Goal: Task Accomplishment & Management: Use online tool/utility

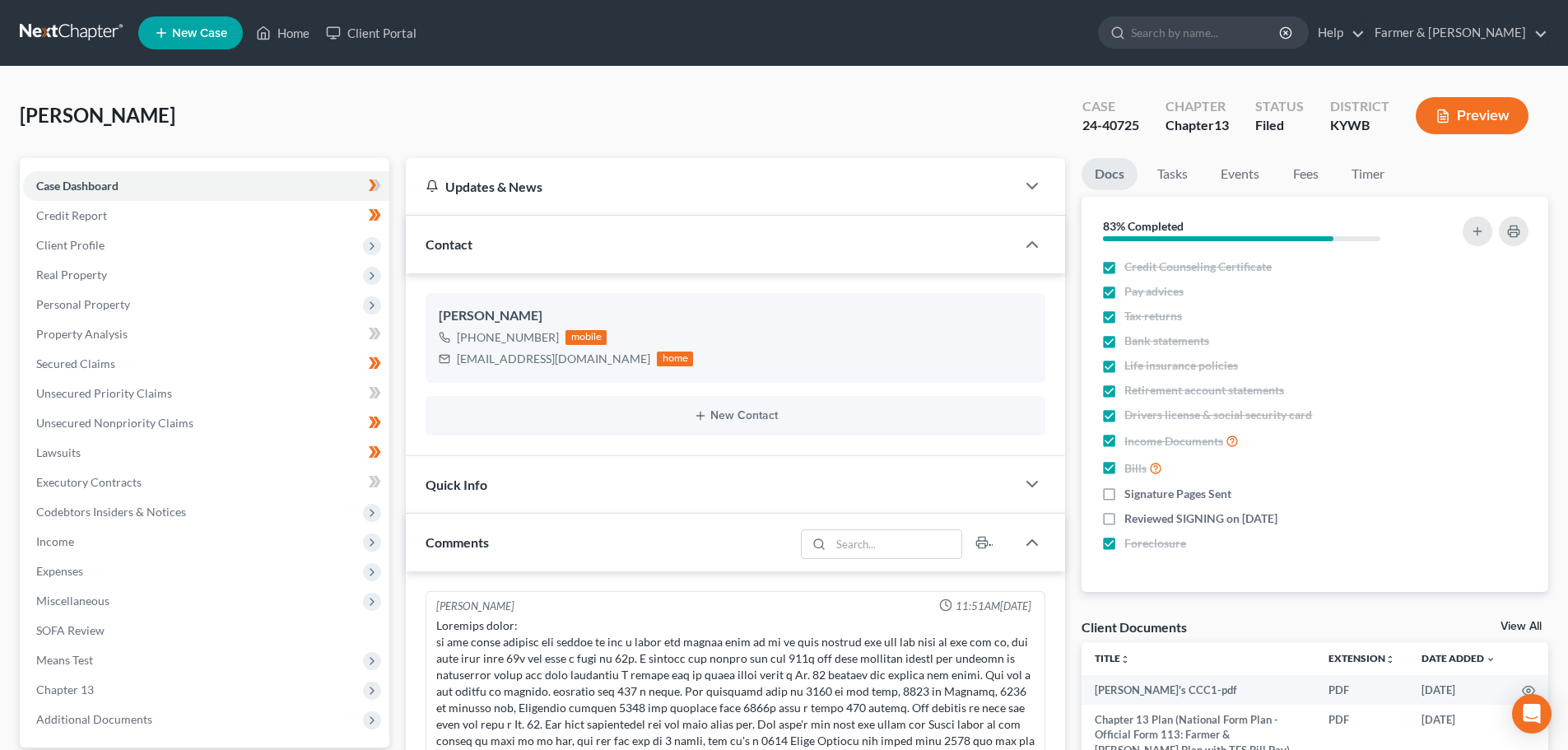
scroll to position [211, 0]
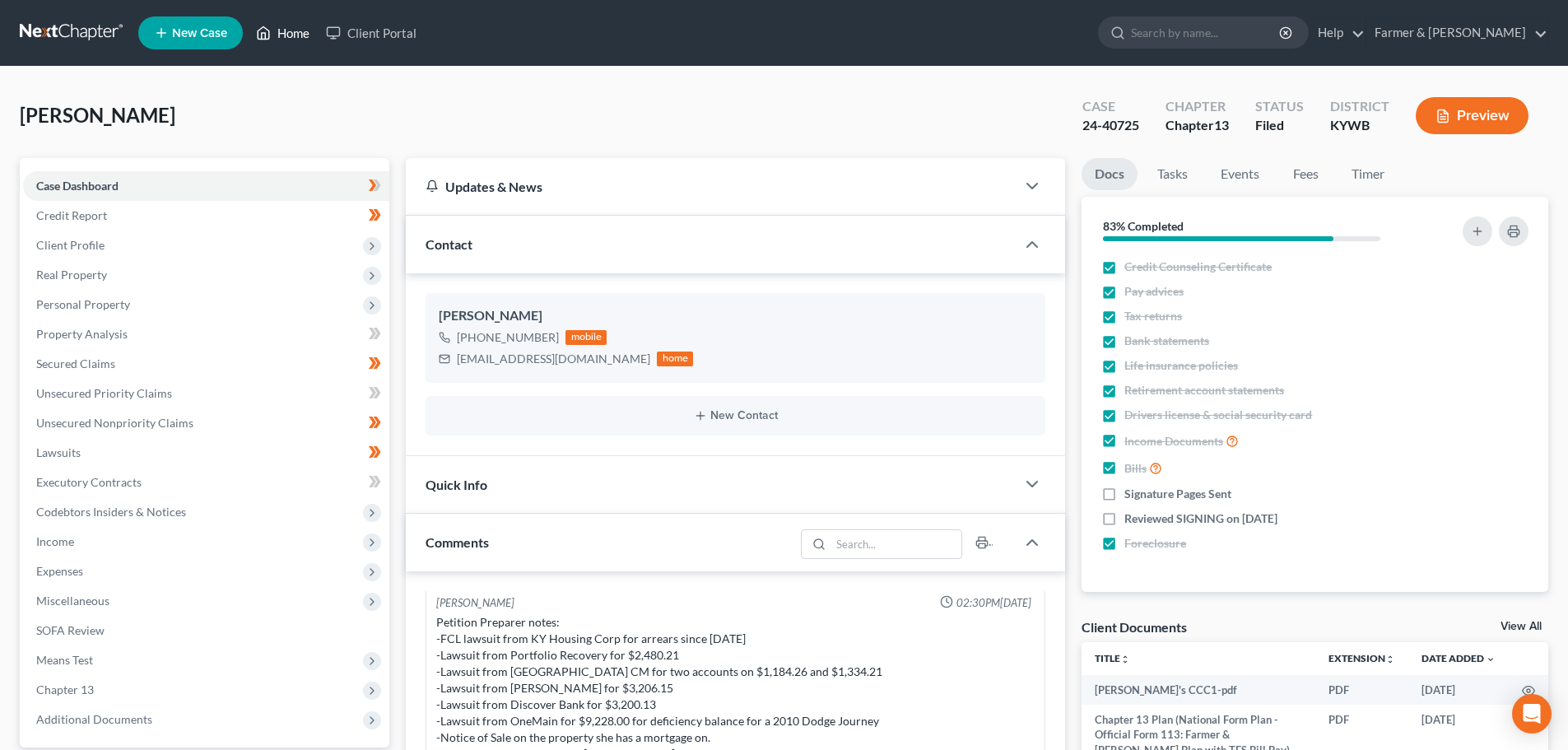
click at [297, 31] on link "Home" at bounding box center [283, 33] width 70 height 30
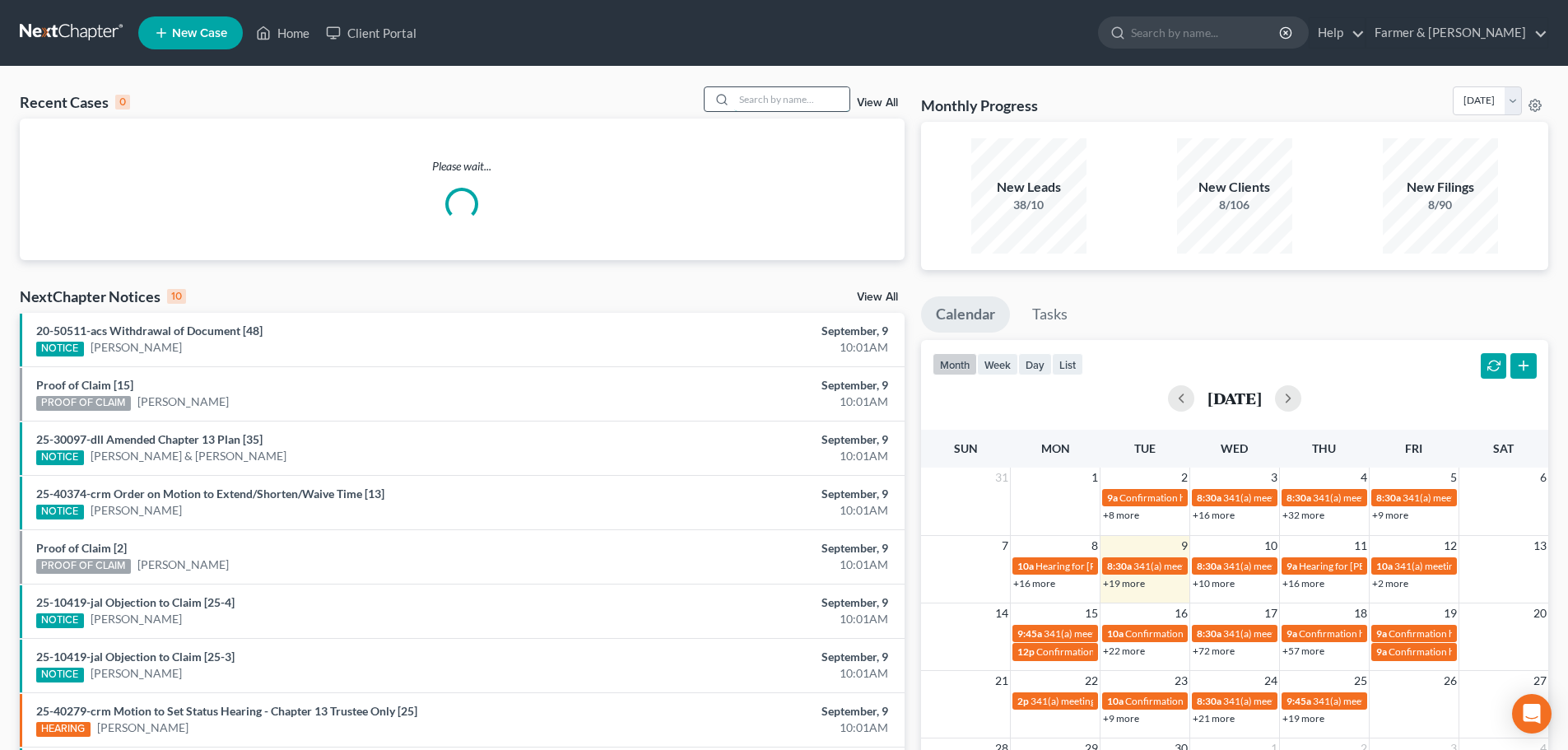
click at [773, 91] on input "search" at bounding box center [791, 99] width 115 height 24
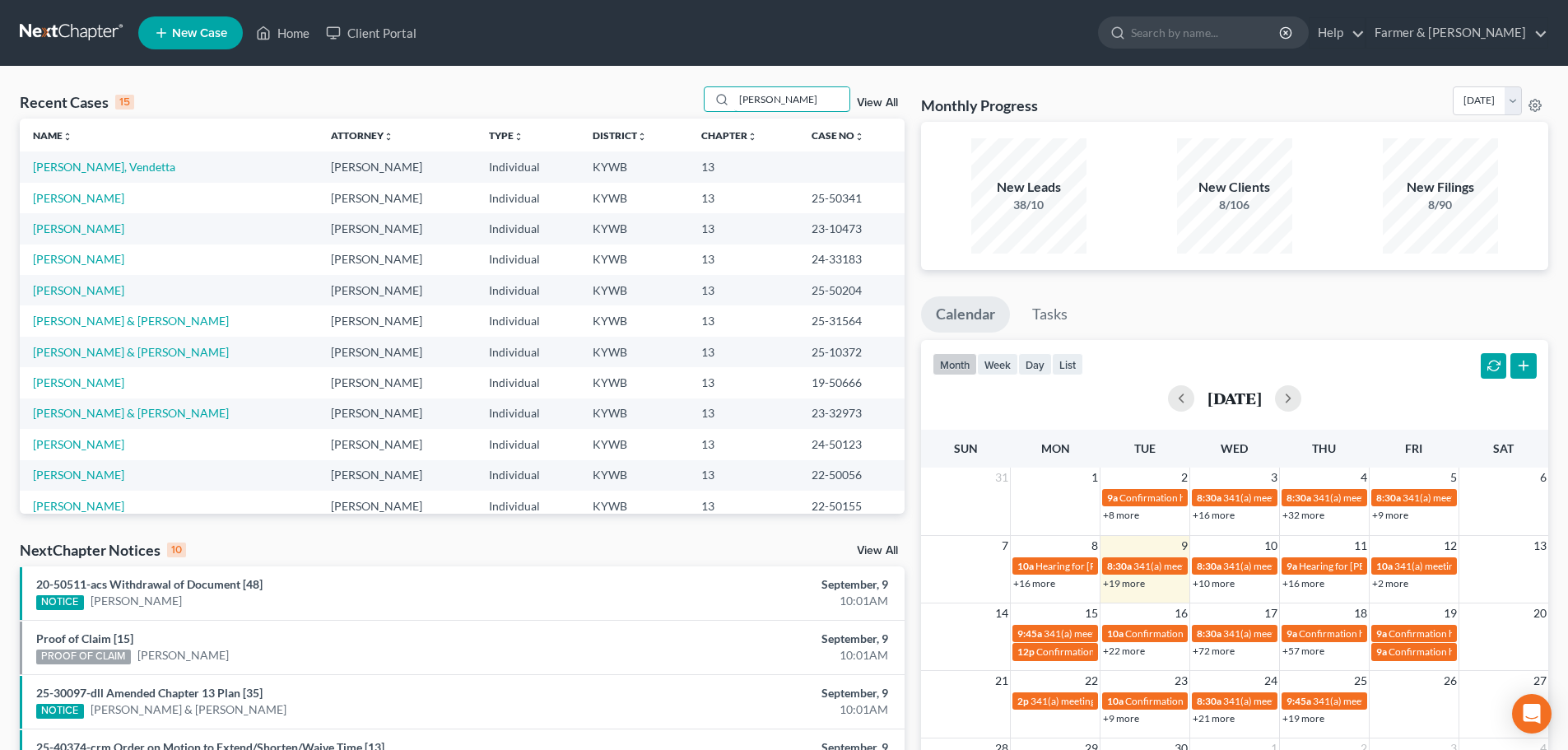
type input "[PERSON_NAME]"
click at [102, 169] on link "[PERSON_NAME], Vendetta" at bounding box center [104, 166] width 142 height 14
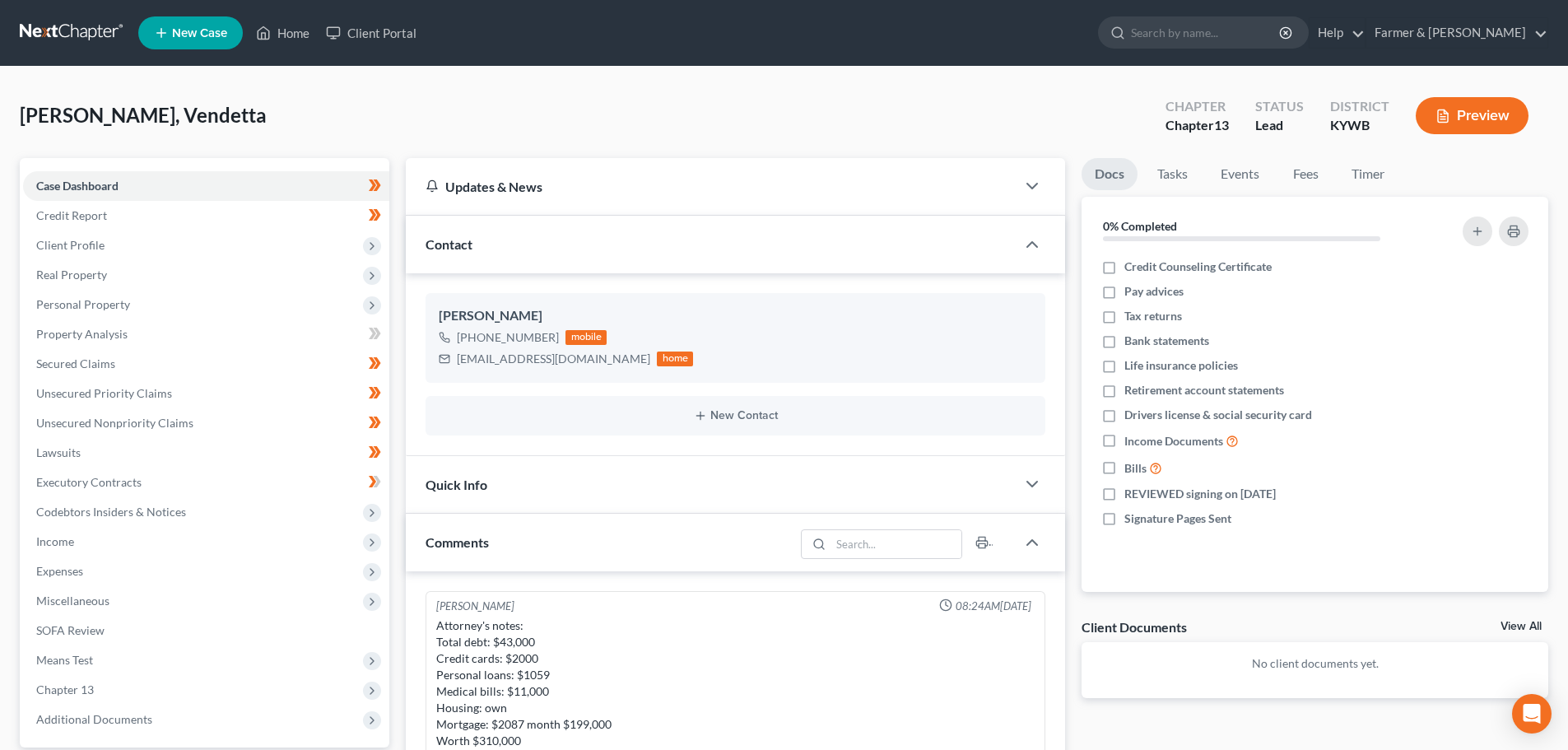
scroll to position [985, 0]
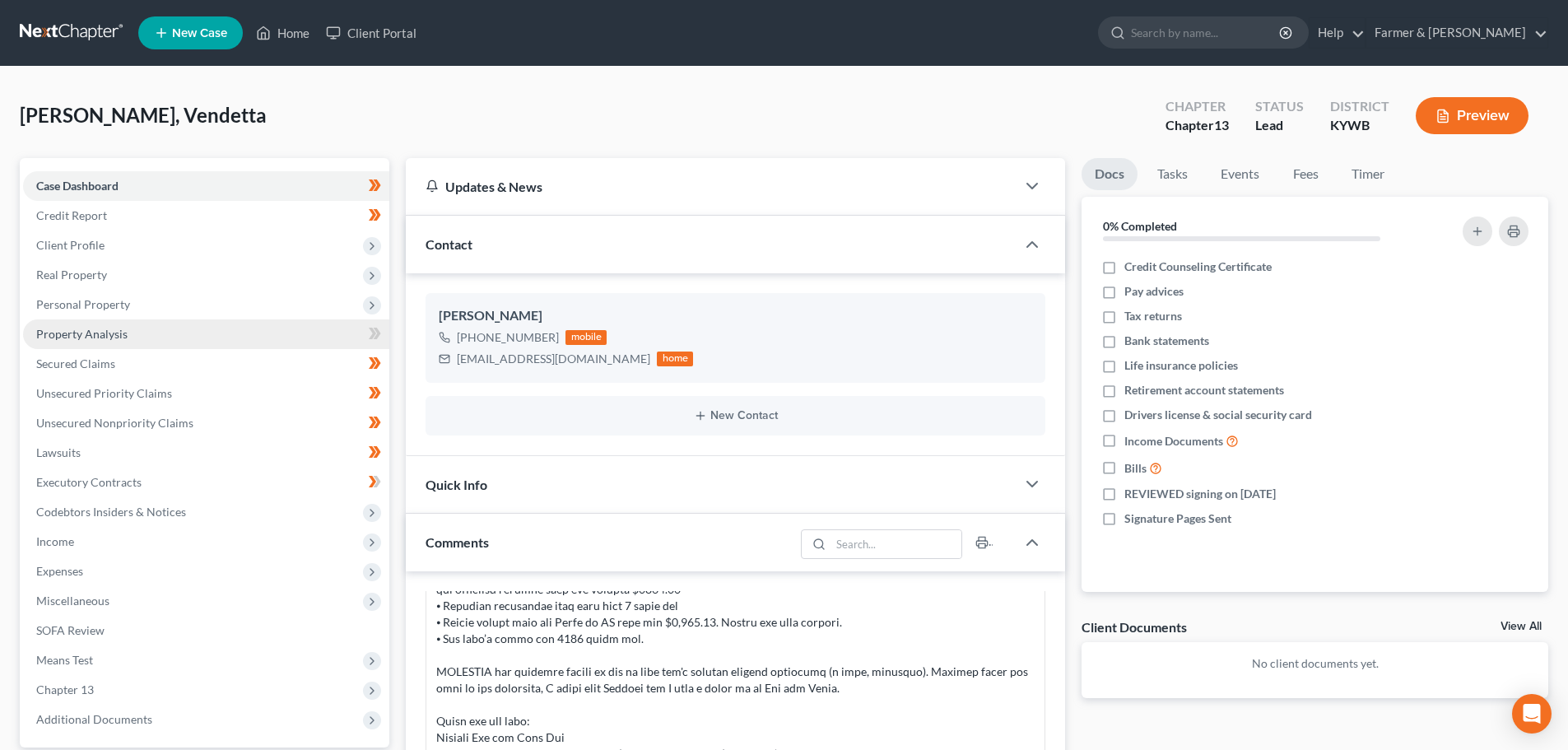
click at [116, 335] on span "Property Analysis" at bounding box center [82, 334] width 92 height 14
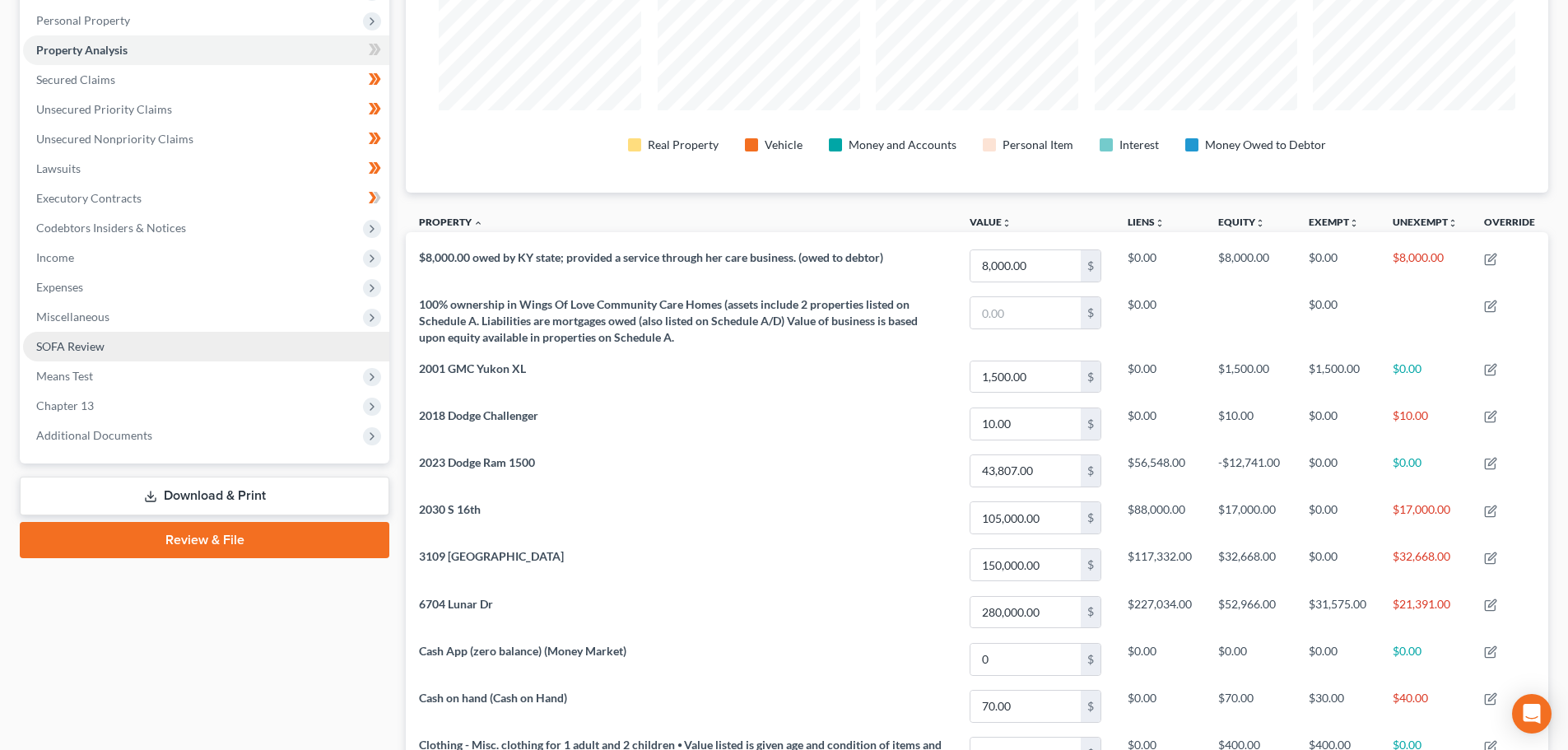
scroll to position [253, 0]
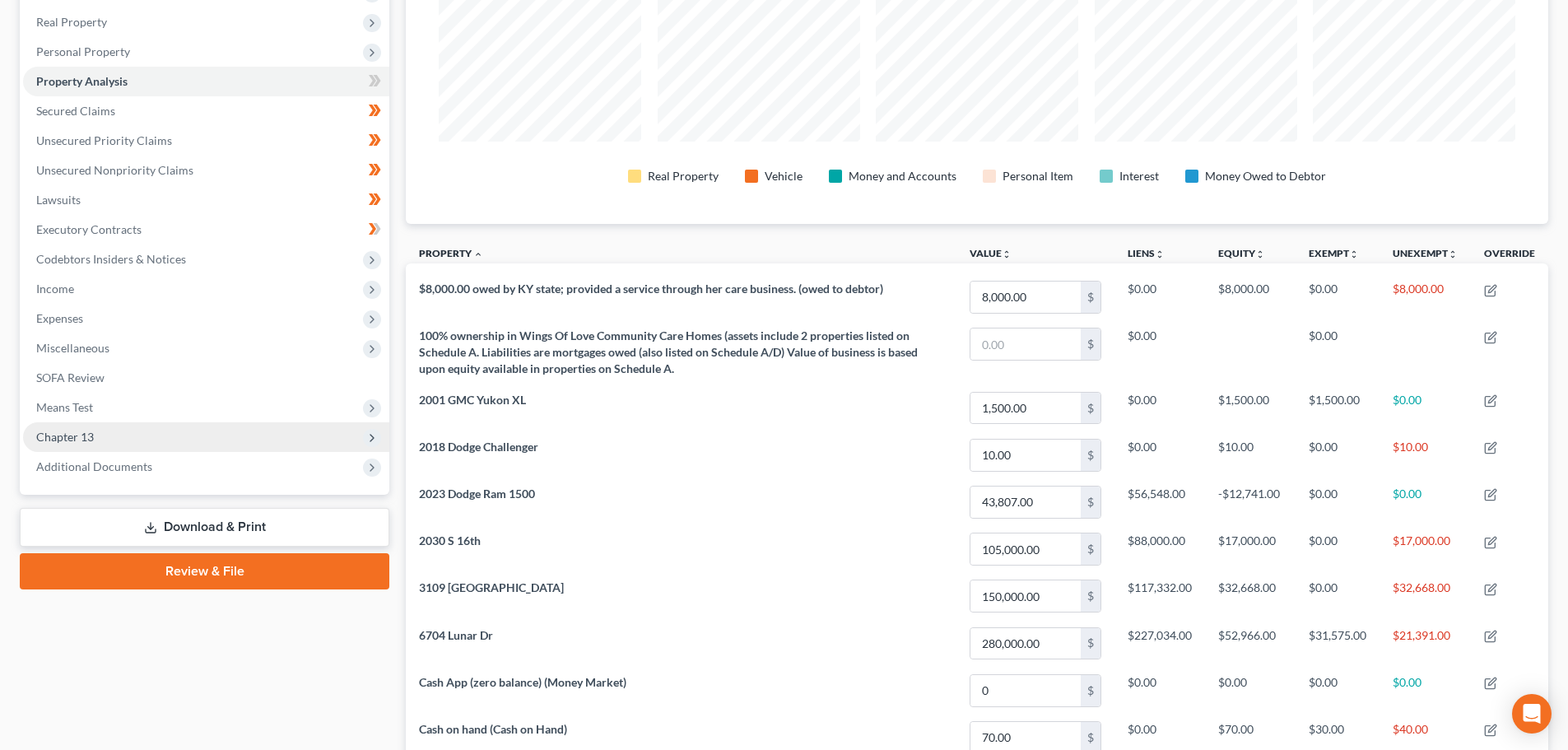
click at [78, 439] on span "Chapter 13" at bounding box center [65, 436] width 58 height 14
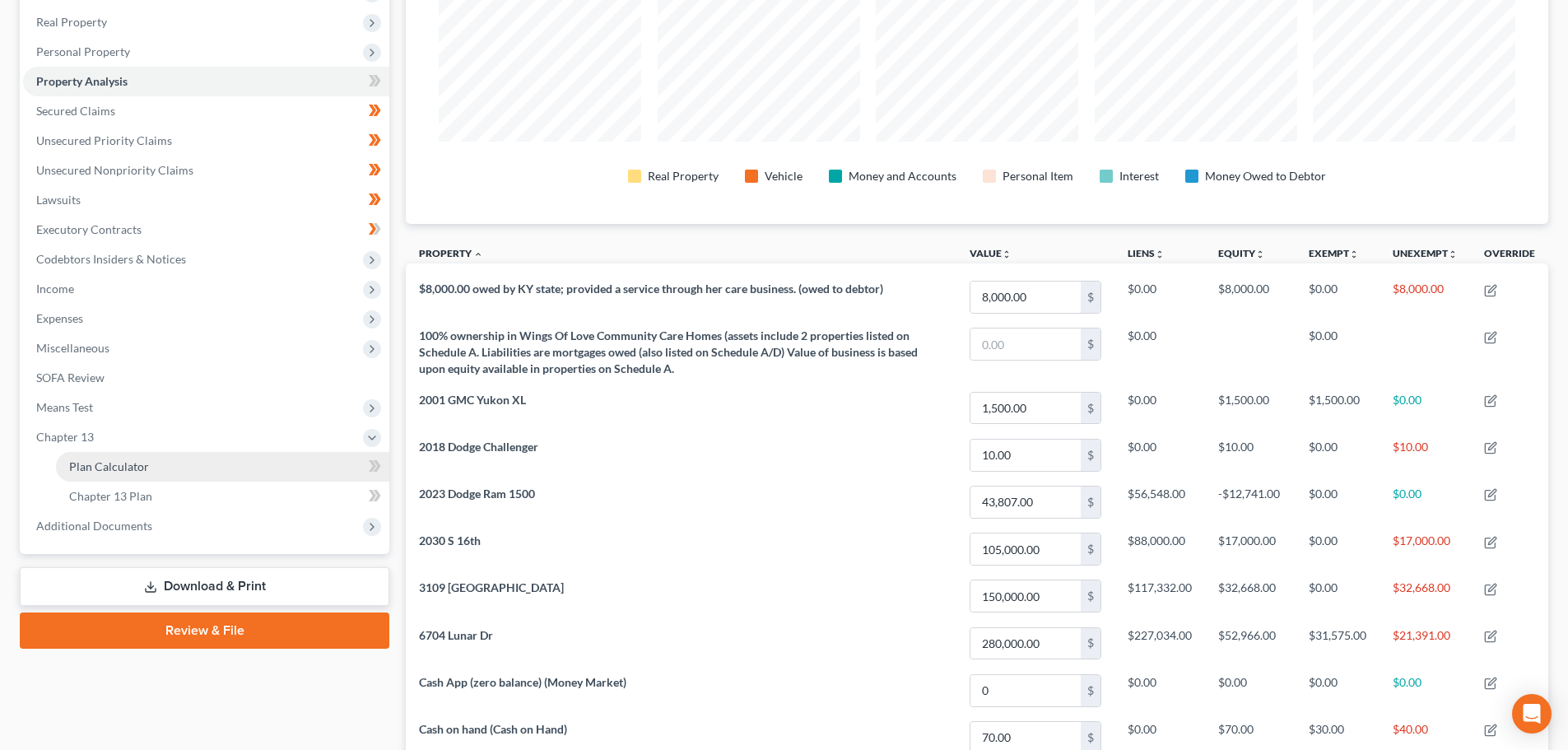
click at [97, 467] on span "Plan Calculator" at bounding box center [109, 466] width 80 height 14
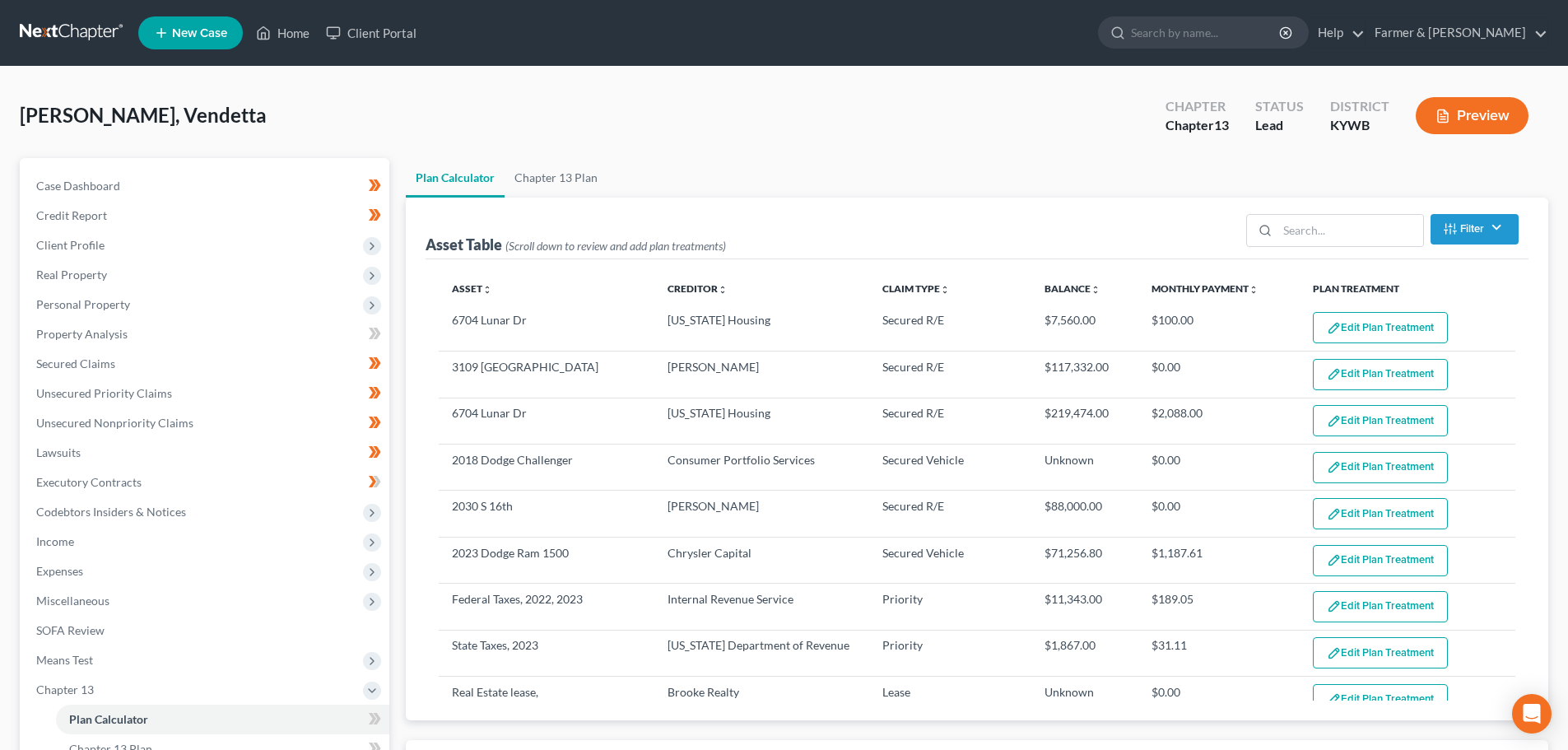
select select "59"
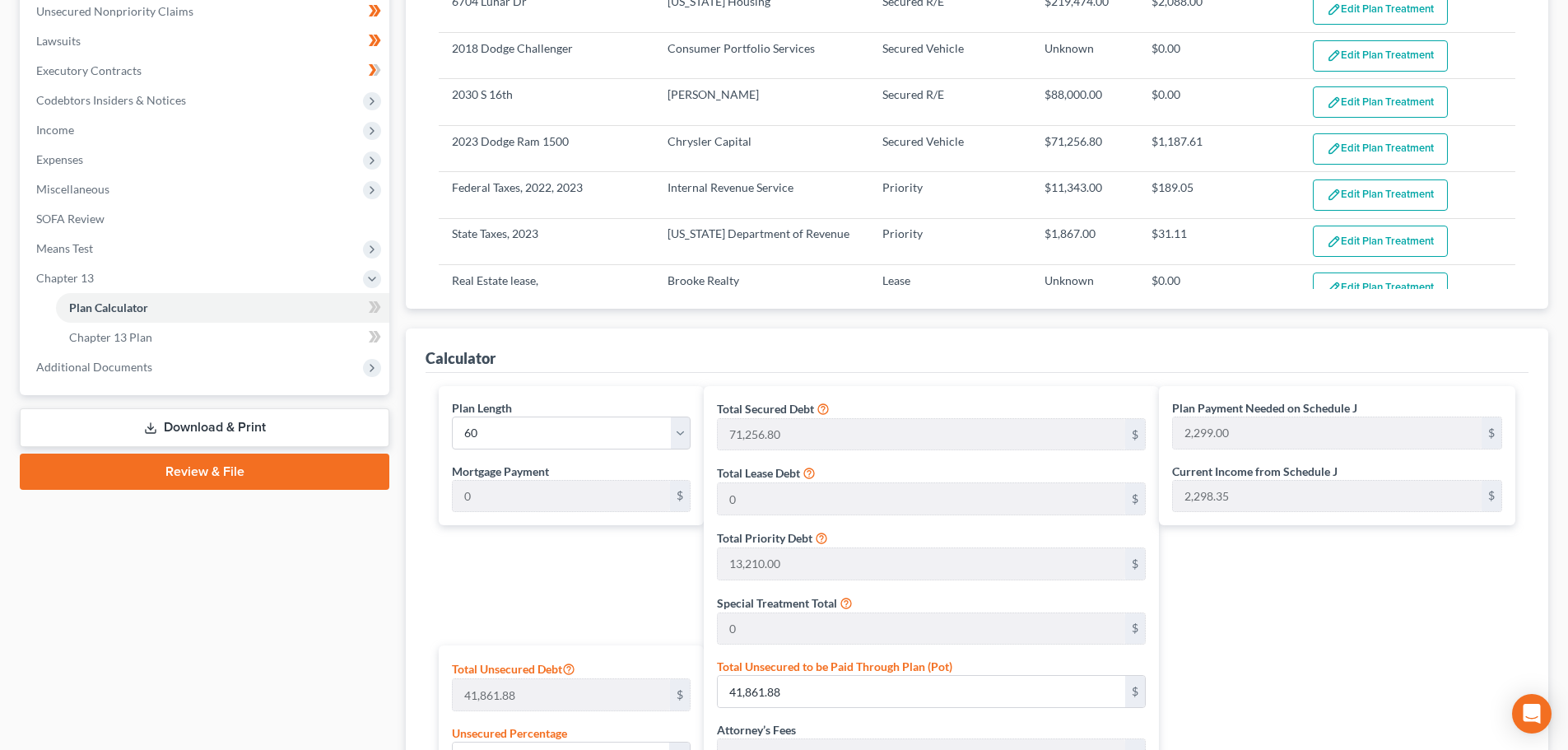
scroll to position [16, 0]
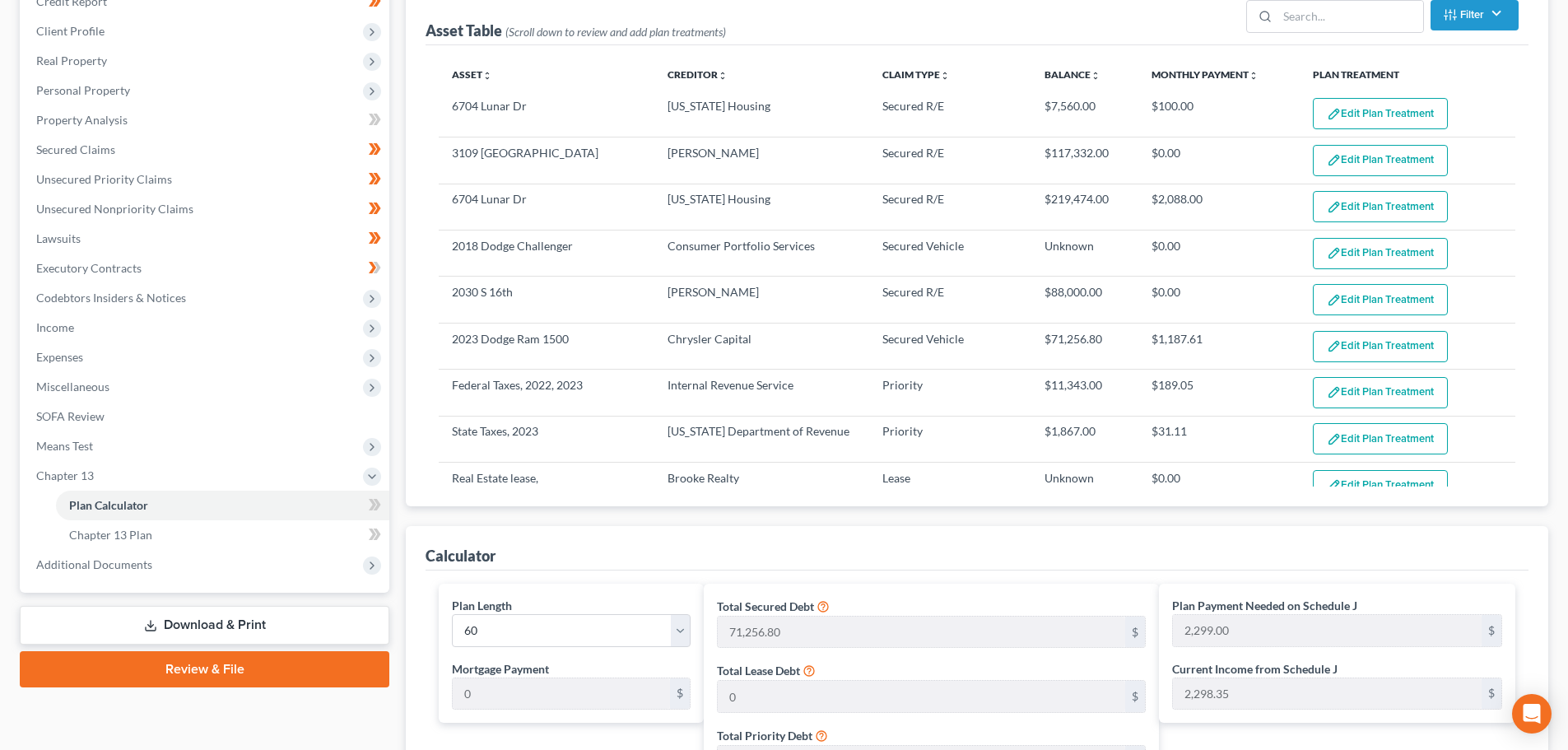
click at [402, 283] on div "Plan Calculator Chapter 13 Plan Asset Table (Scroll down to review and add plan…" at bounding box center [976, 634] width 1159 height 1380
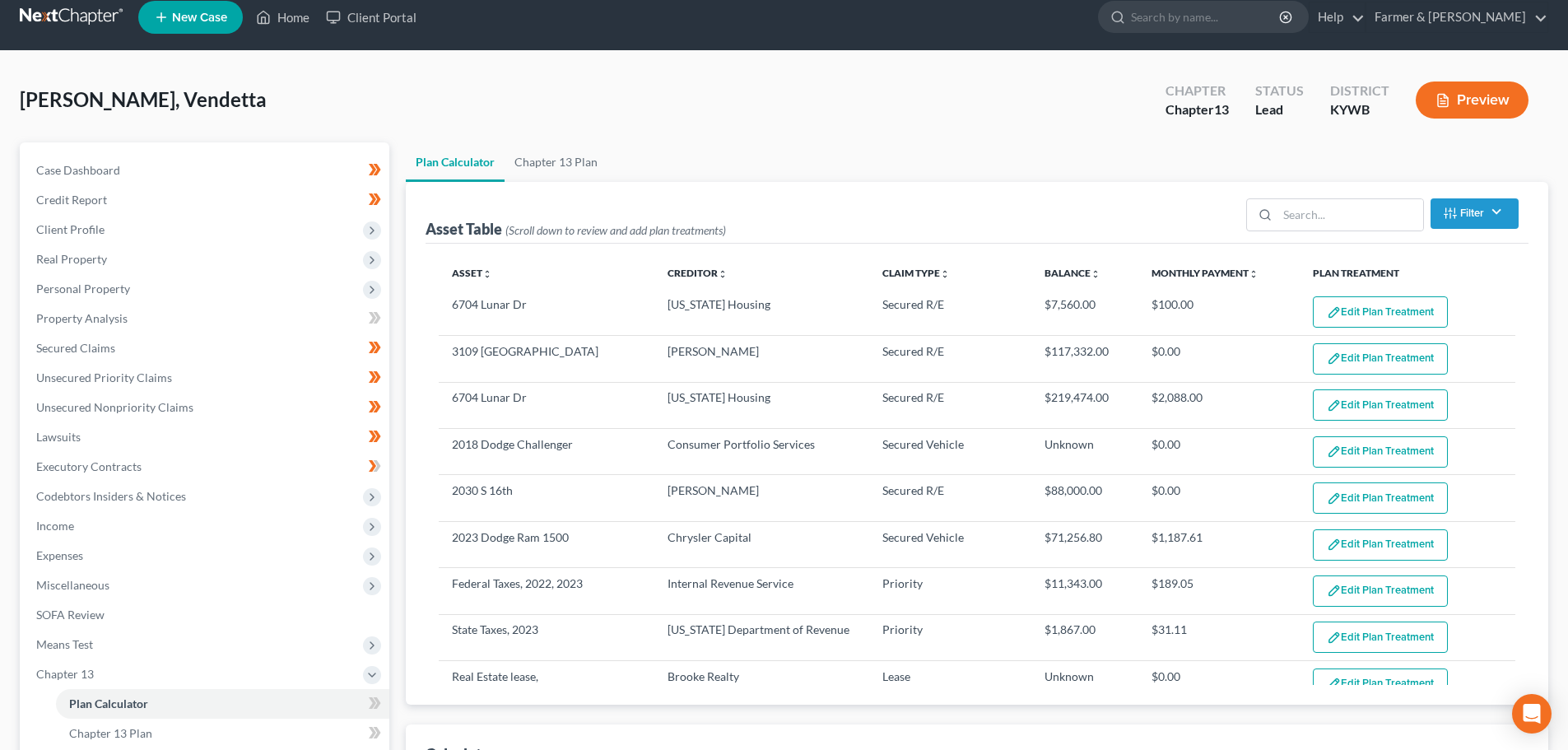
scroll to position [0, 0]
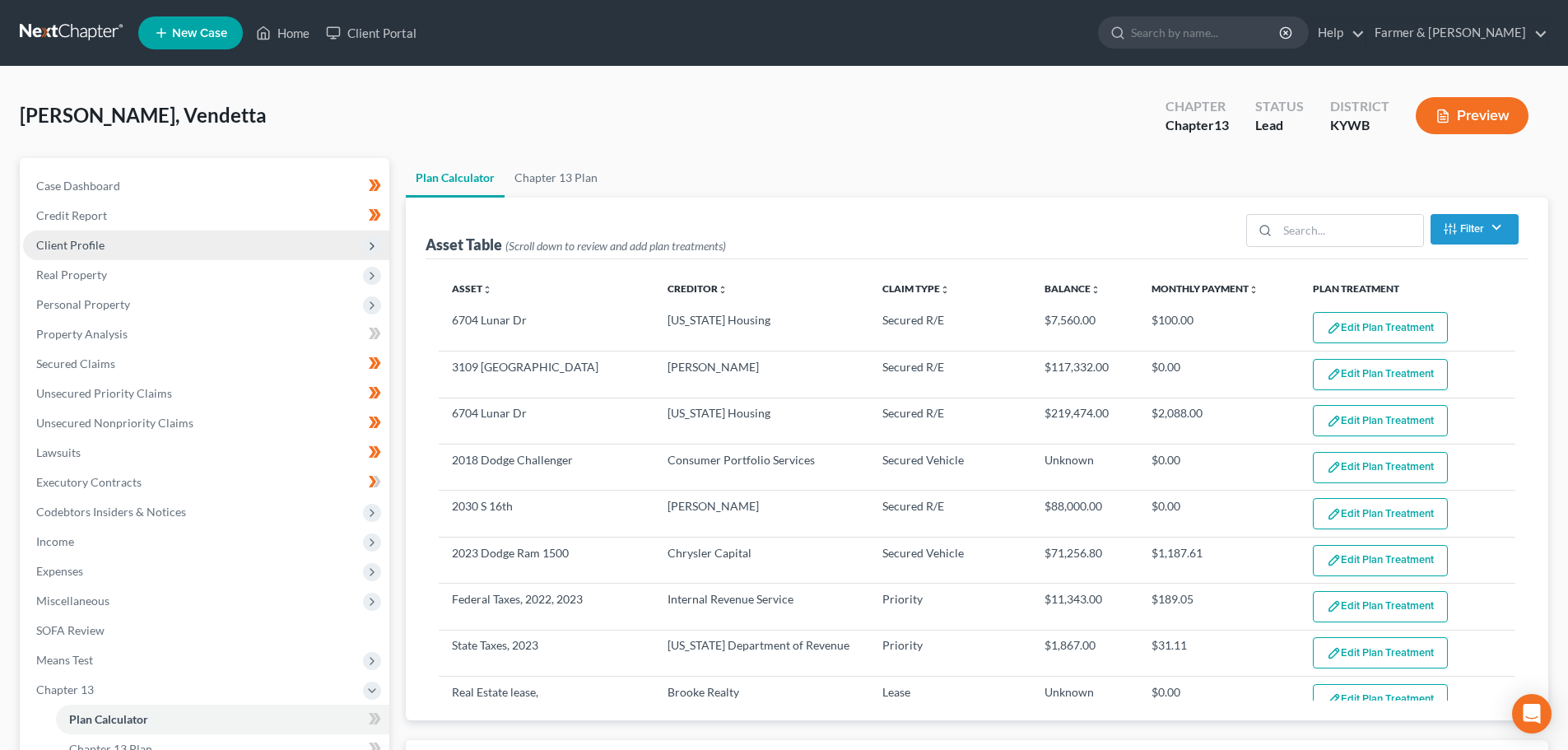
click at [91, 249] on span "Client Profile" at bounding box center [70, 244] width 69 height 14
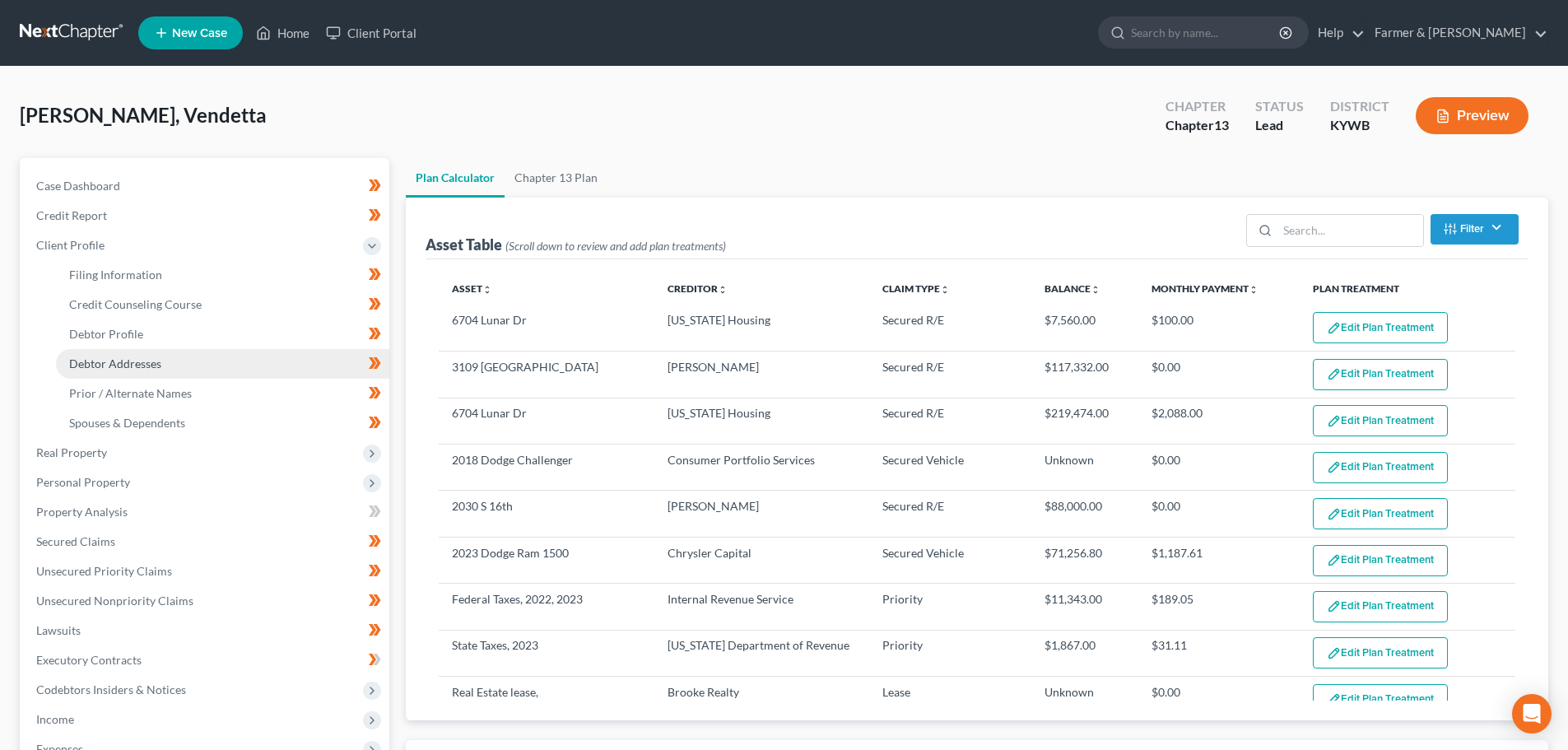
click at [107, 357] on span "Debtor Addresses" at bounding box center [116, 363] width 93 height 14
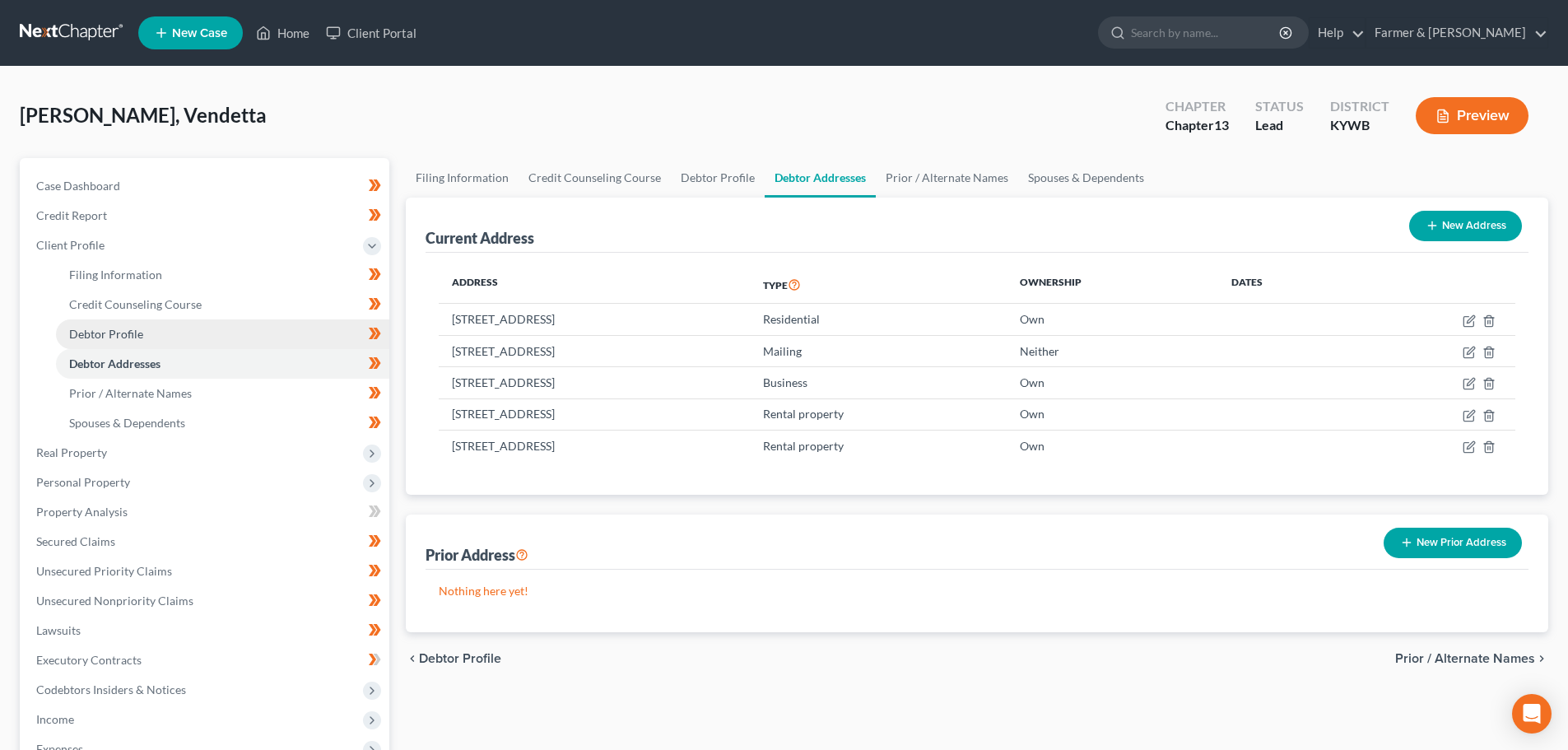
click at [117, 332] on span "Debtor Profile" at bounding box center [107, 334] width 74 height 14
select select "3"
select select "2"
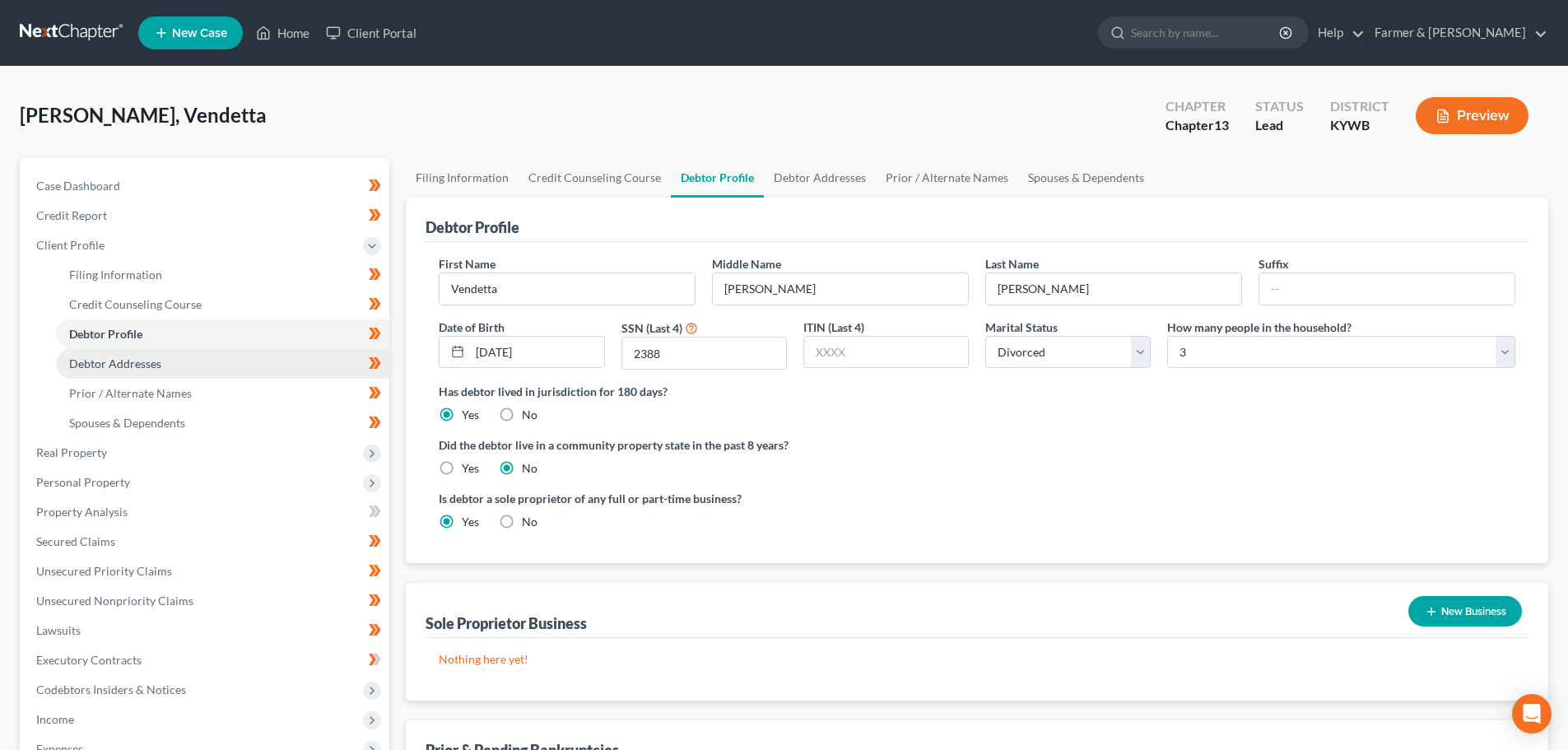
click at [123, 361] on span "Debtor Addresses" at bounding box center [116, 363] width 93 height 14
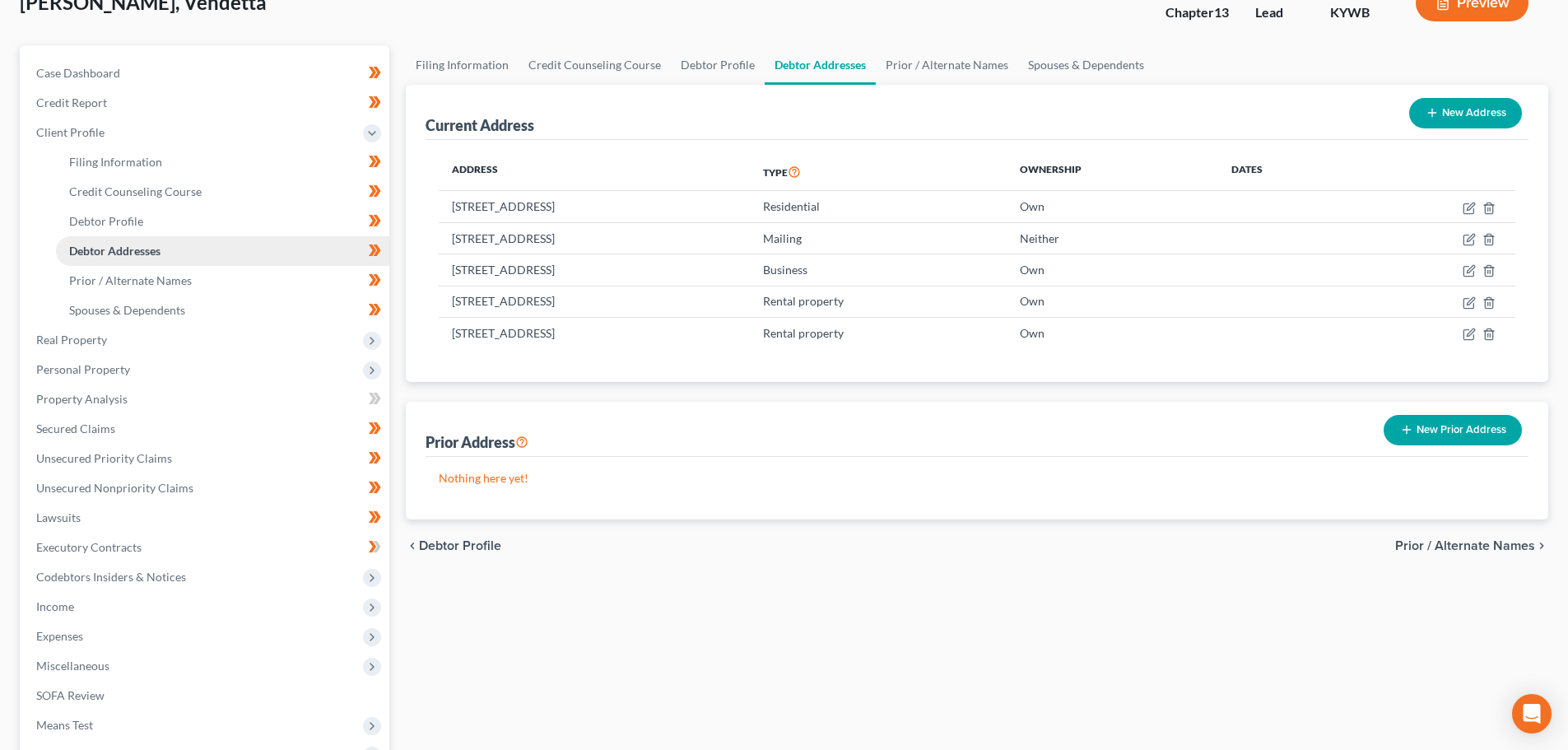
scroll to position [164, 0]
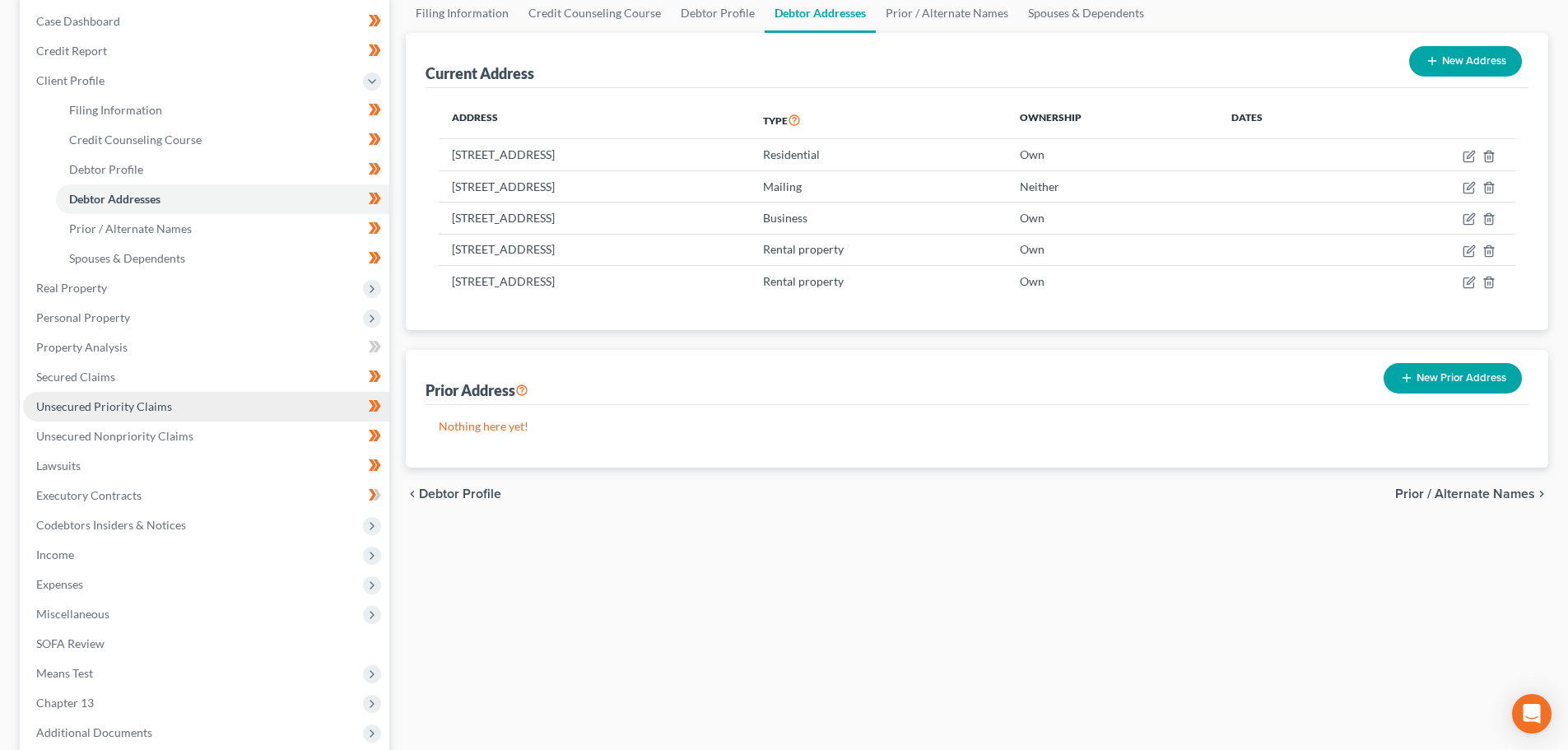
click at [121, 409] on span "Unsecured Priority Claims" at bounding box center [104, 406] width 135 height 14
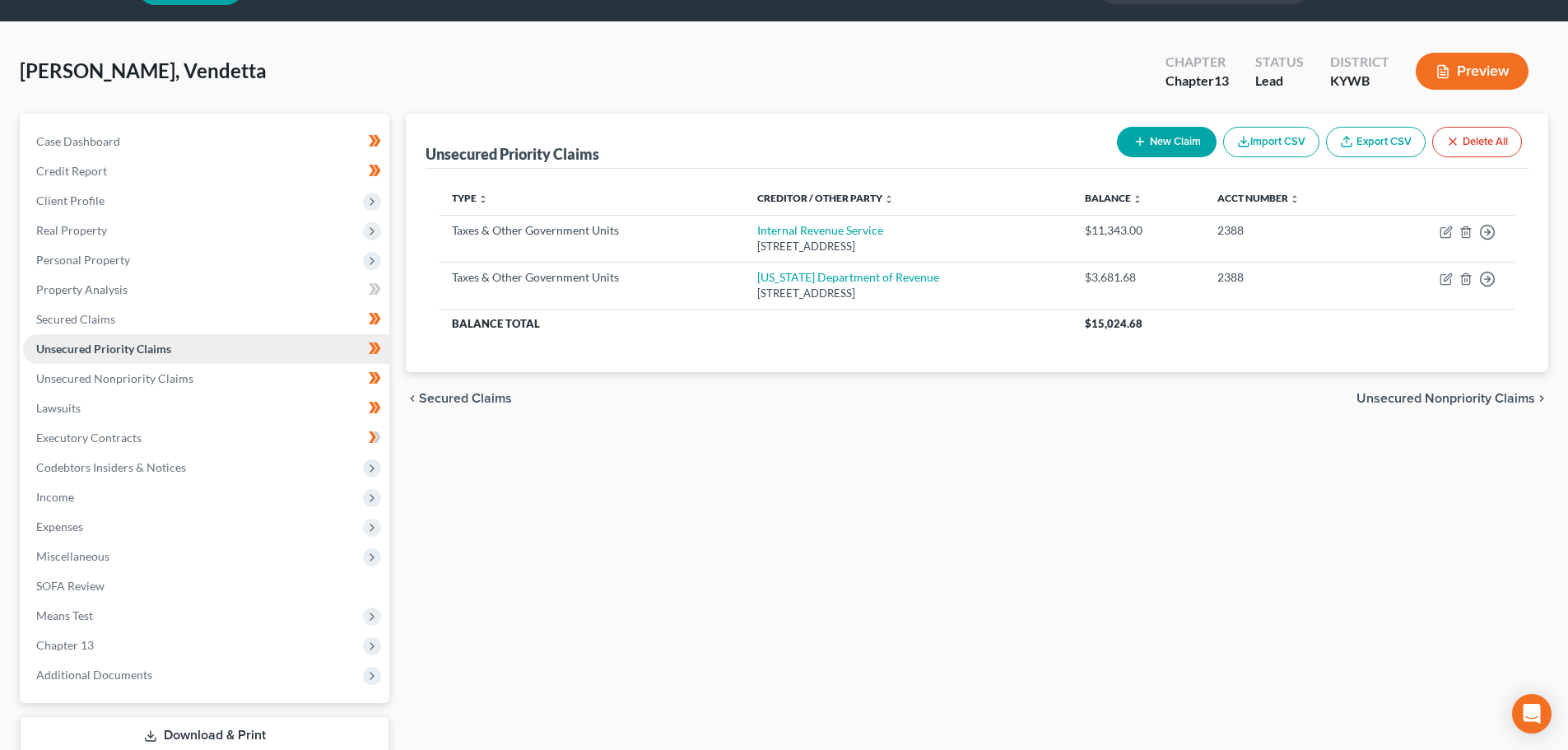
scroll to position [83, 0]
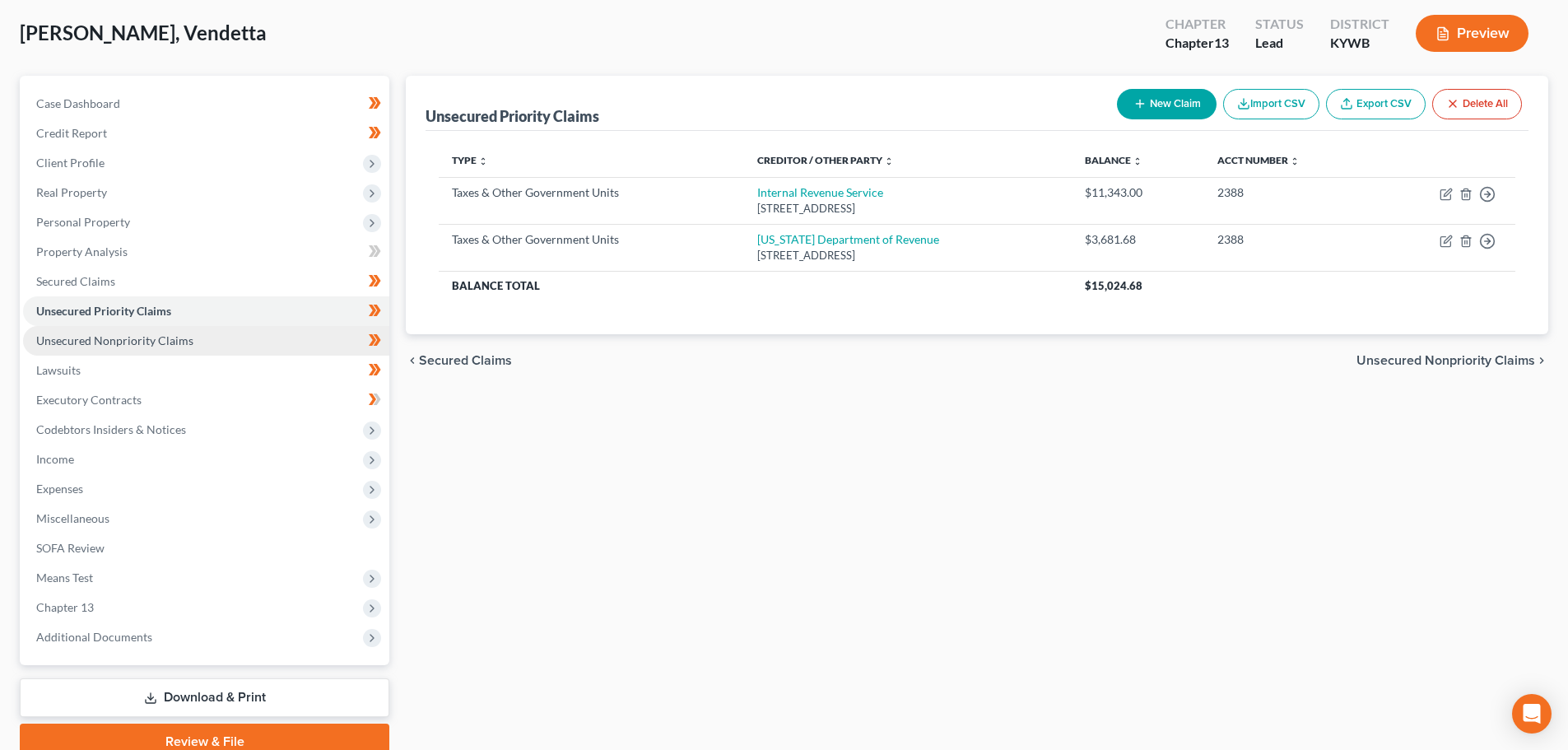
click at [158, 336] on span "Unsecured Nonpriority Claims" at bounding box center [115, 340] width 157 height 14
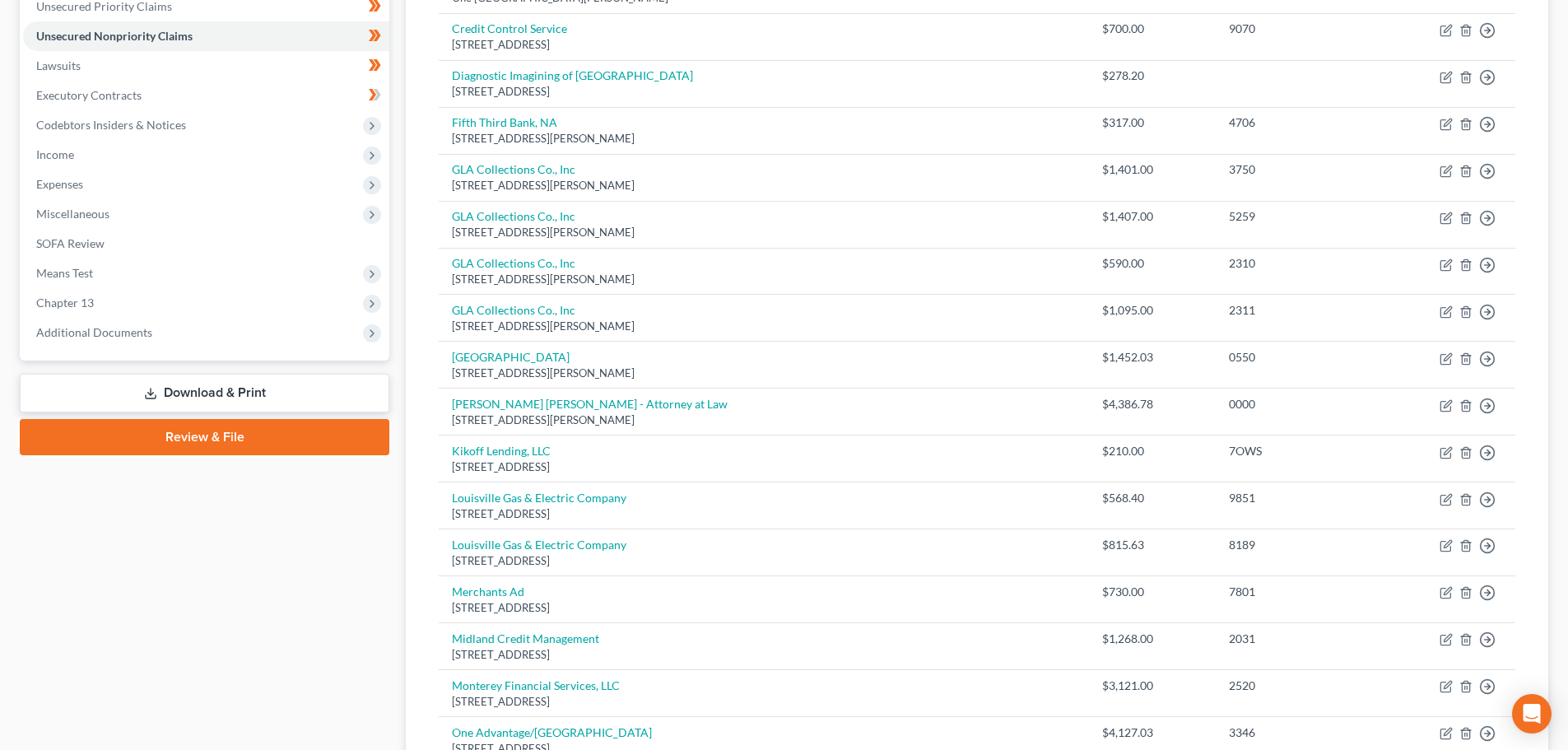
scroll to position [377, 0]
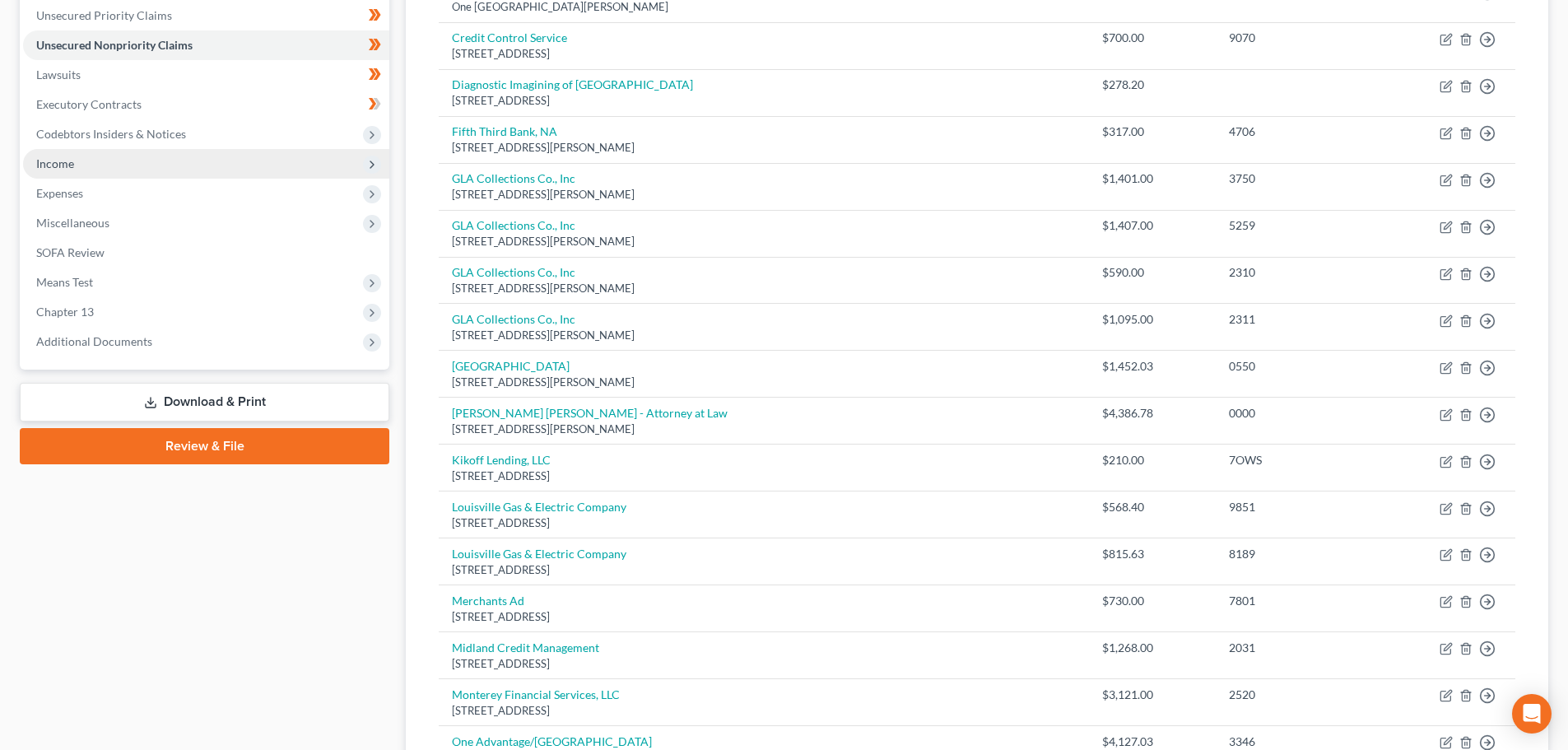
click at [126, 160] on span "Income" at bounding box center [206, 164] width 366 height 30
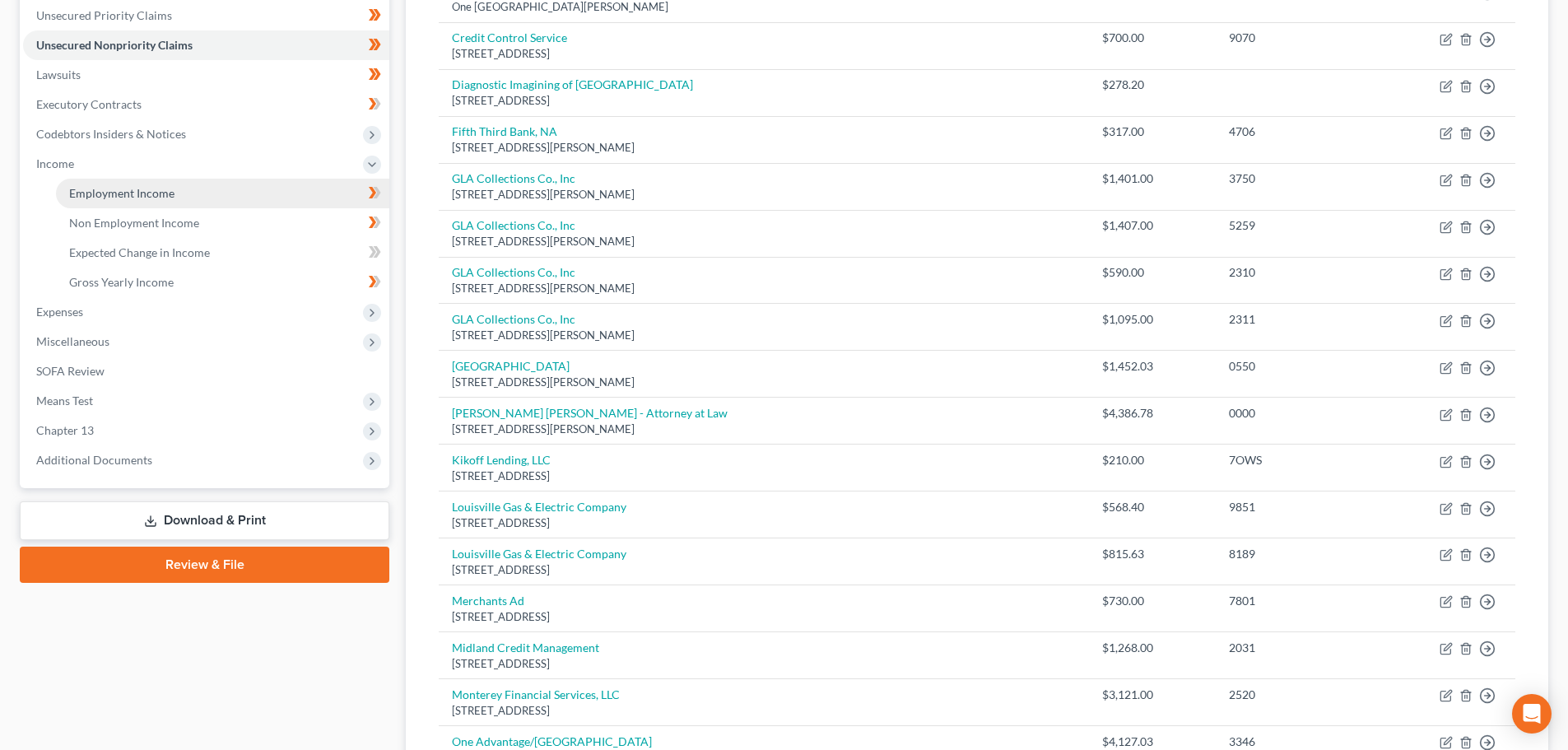
click at [140, 202] on link "Employment Income" at bounding box center [223, 193] width 334 height 30
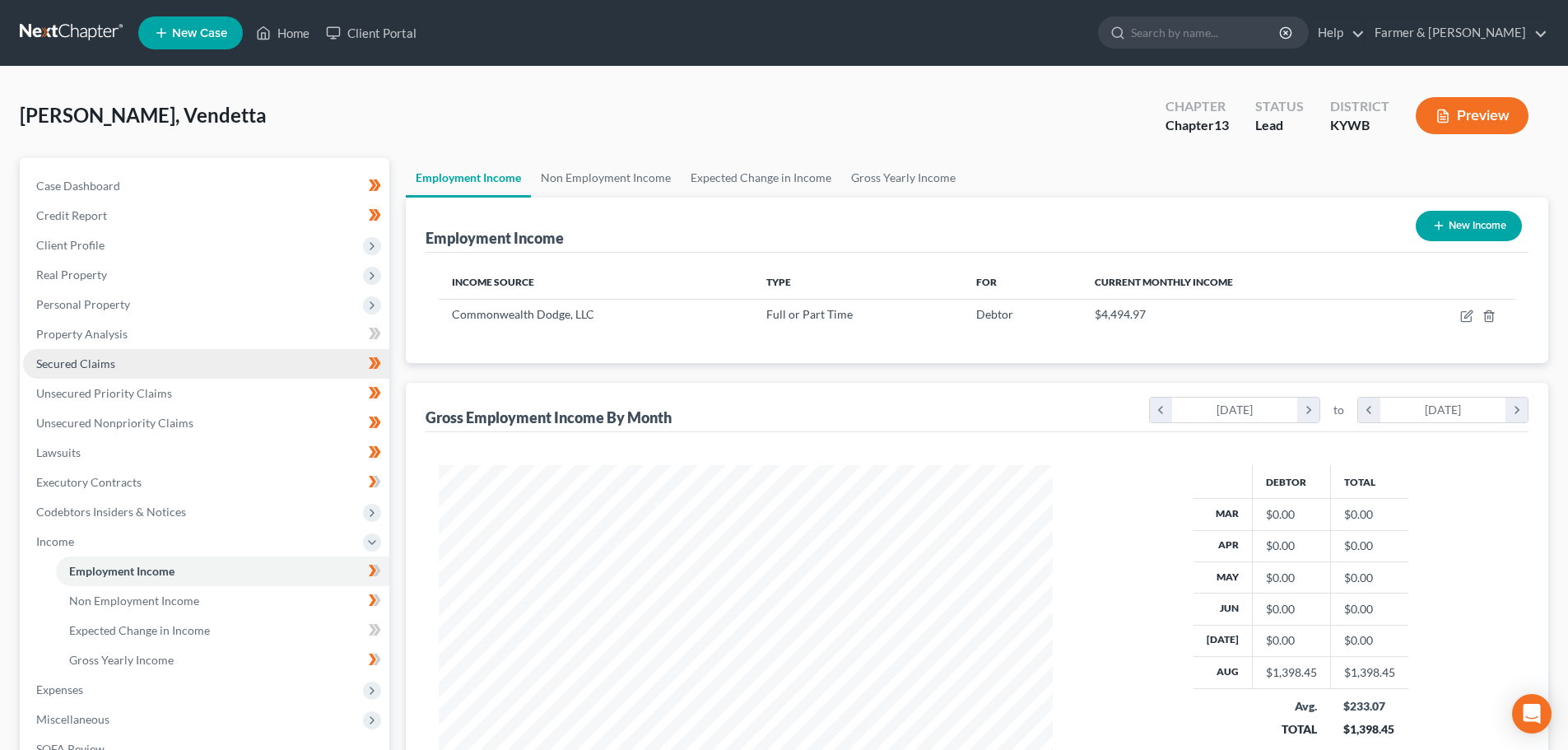
scroll to position [307, 647]
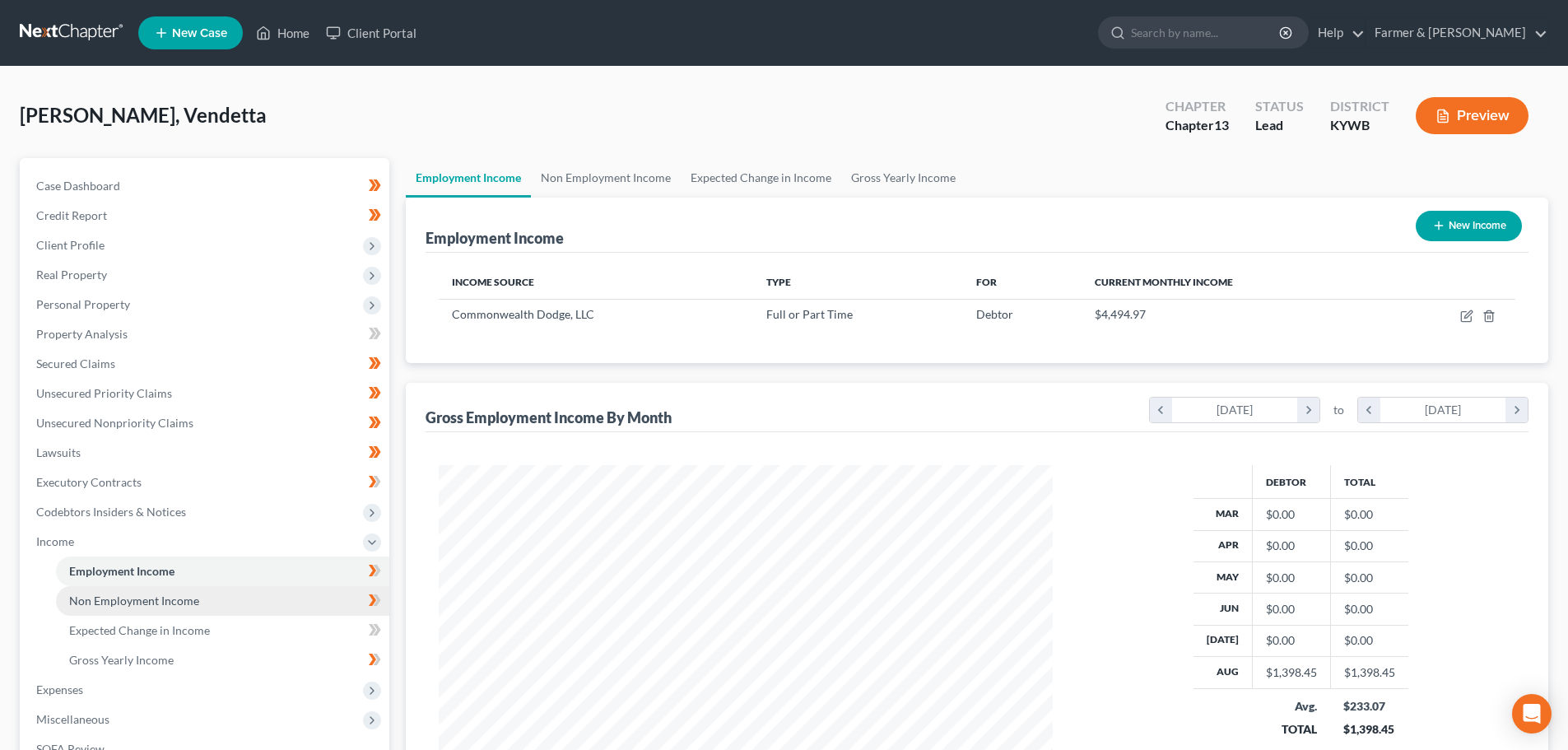
click at [183, 591] on link "Non Employment Income" at bounding box center [223, 600] width 334 height 30
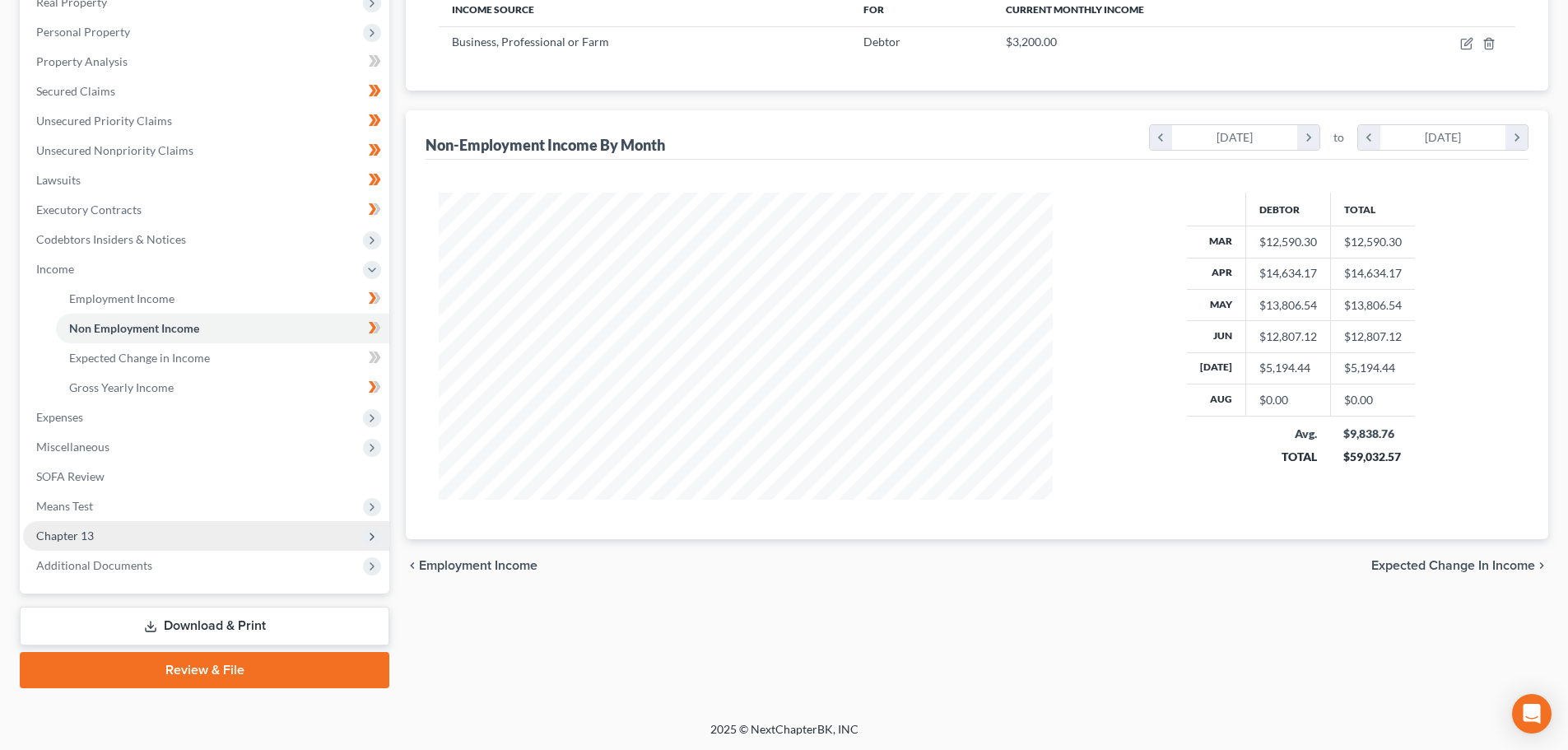
scroll to position [273, 0]
click at [112, 539] on span "Chapter 13" at bounding box center [206, 535] width 366 height 30
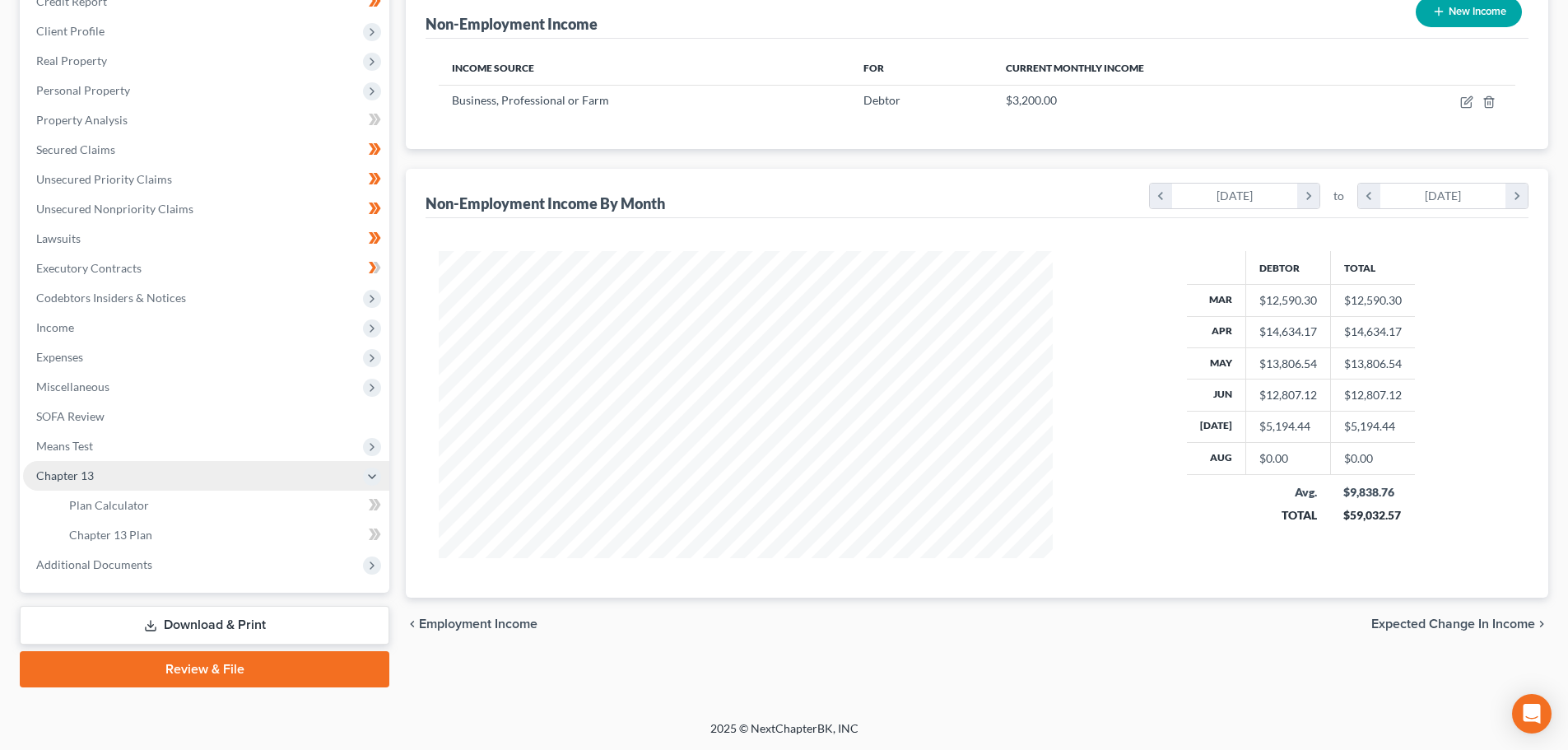
scroll to position [214, 0]
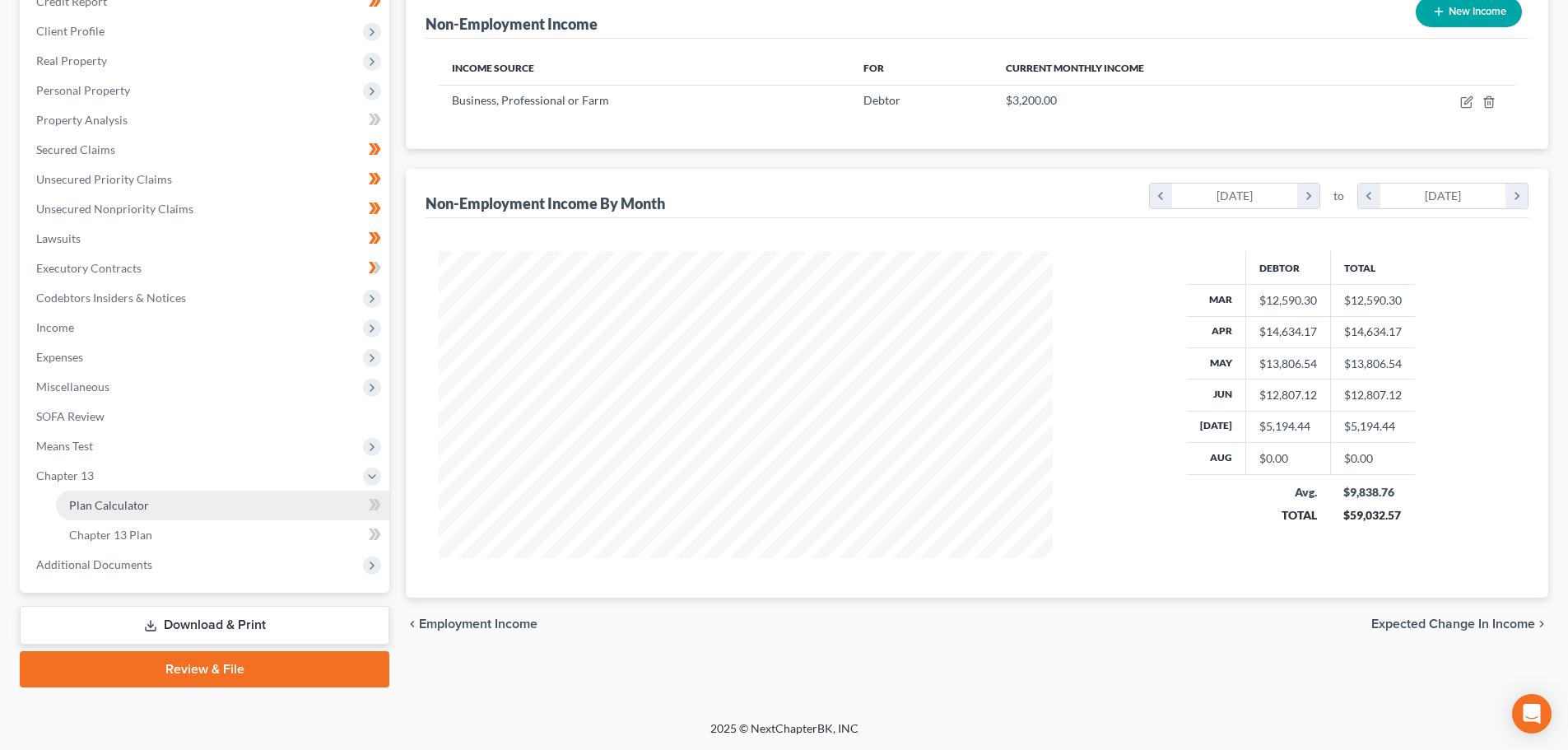
click at [129, 505] on span "Plan Calculator" at bounding box center [109, 505] width 80 height 14
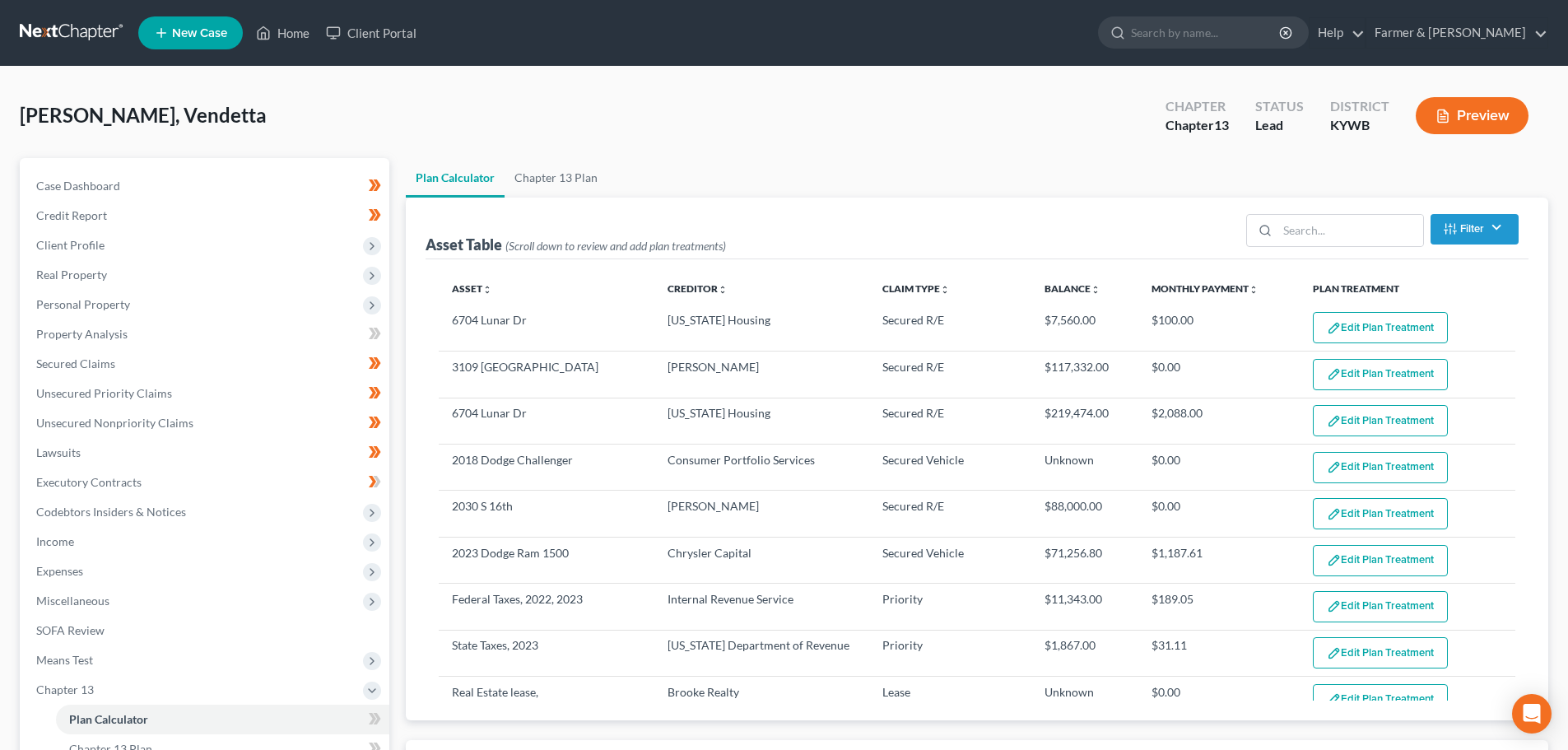
select select "59"
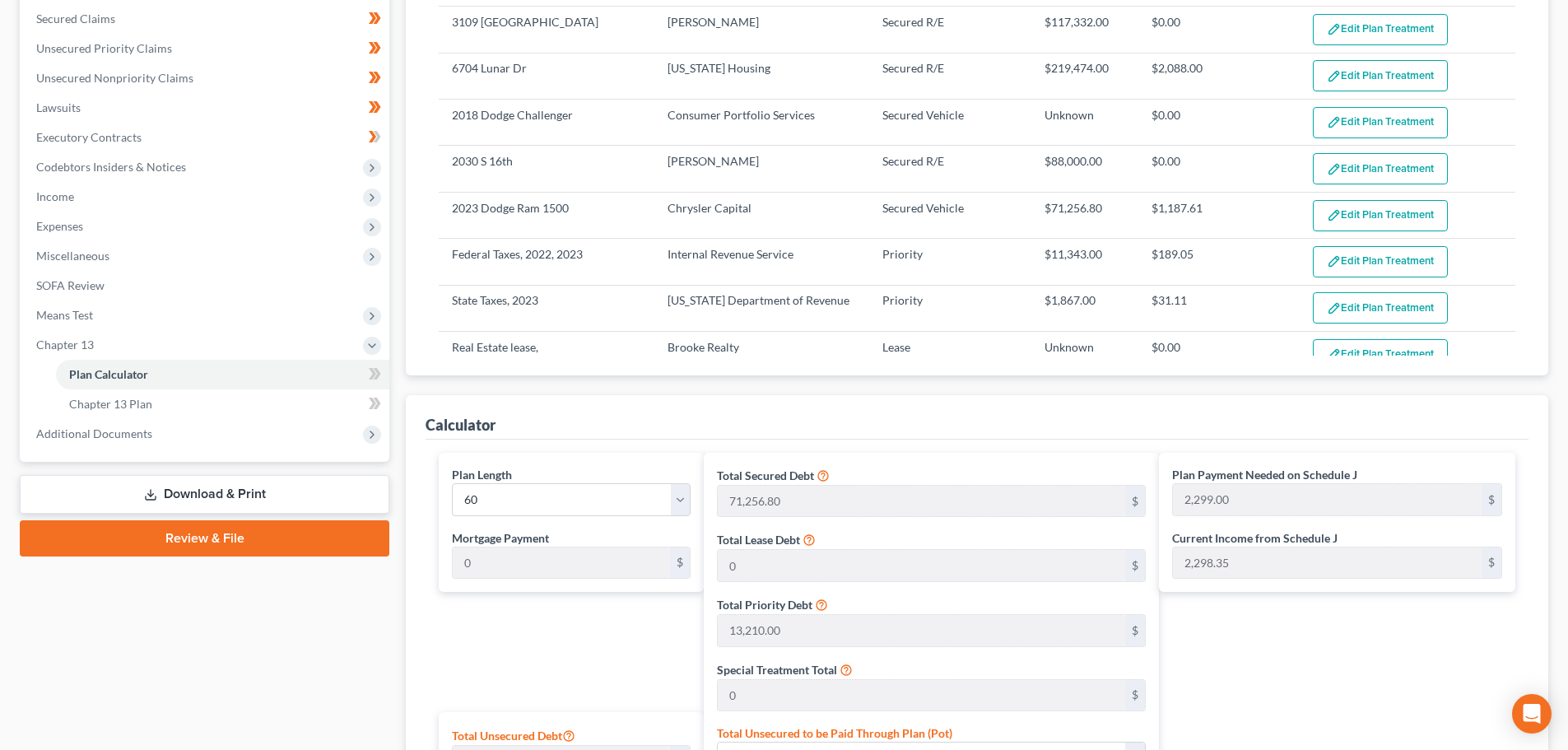
scroll to position [247, 0]
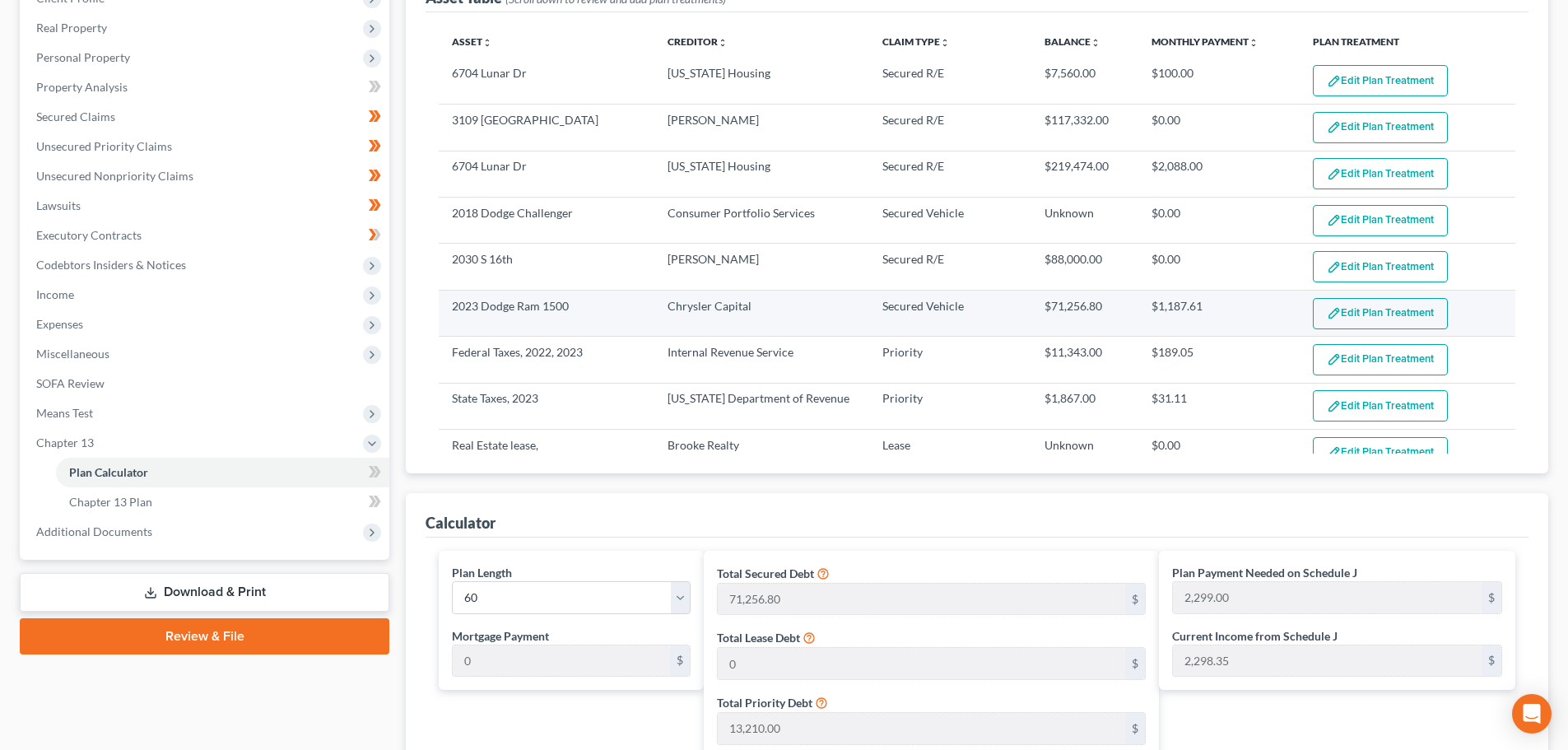
click at [1353, 302] on button "Edit Plan Treatment" at bounding box center [1380, 314] width 135 height 31
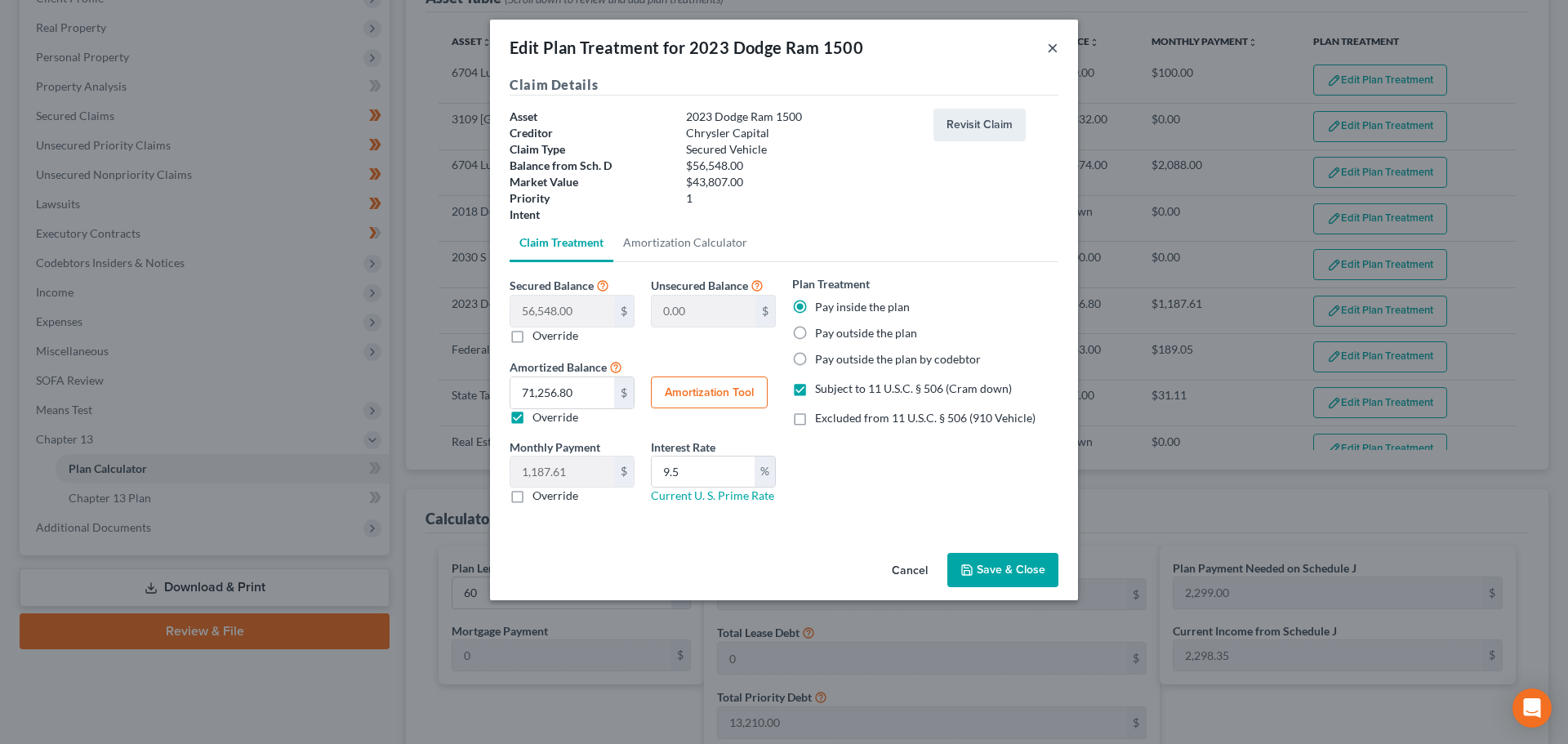
click at [1056, 47] on button "×" at bounding box center [1052, 48] width 11 height 20
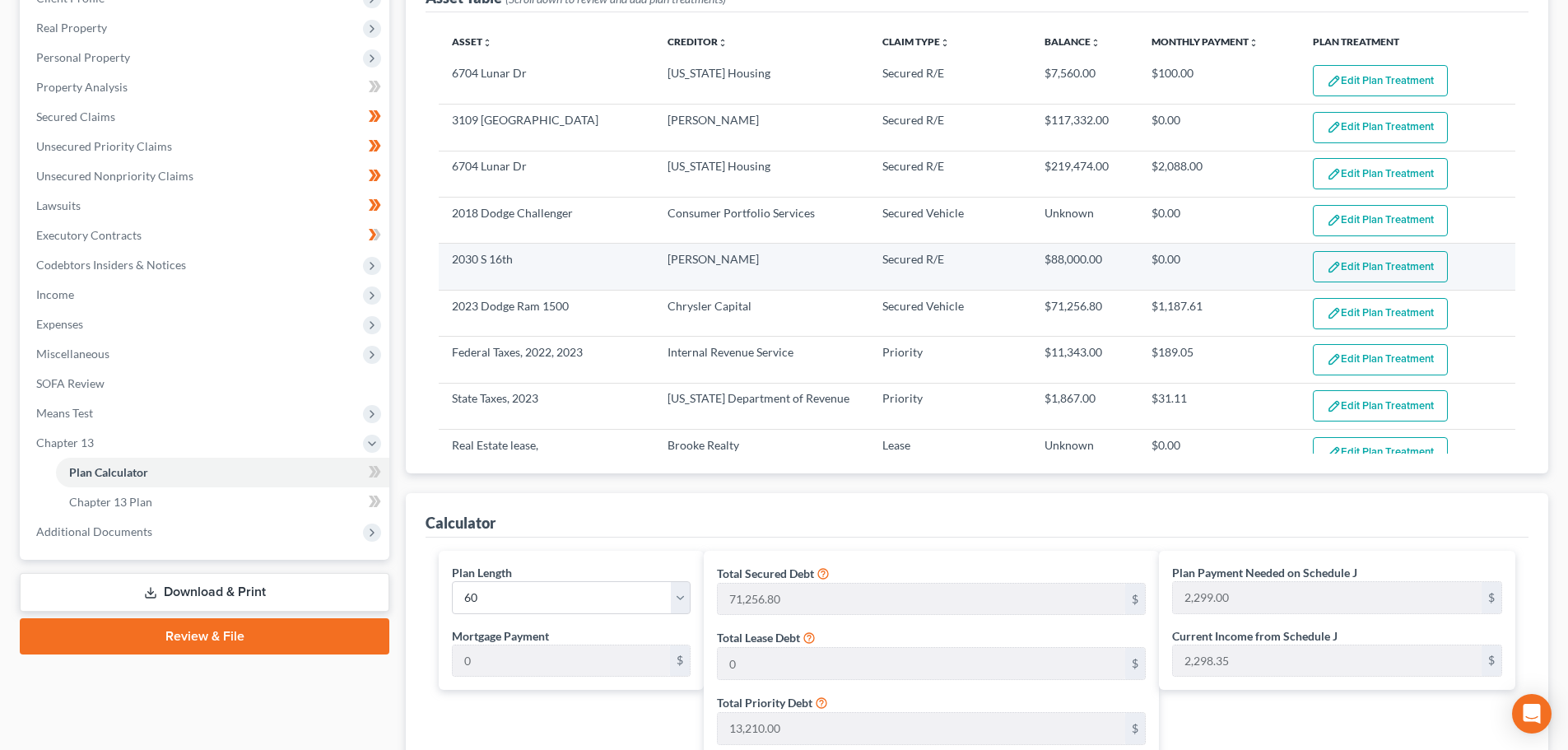
click at [1412, 253] on button "Edit Plan Treatment" at bounding box center [1380, 267] width 135 height 31
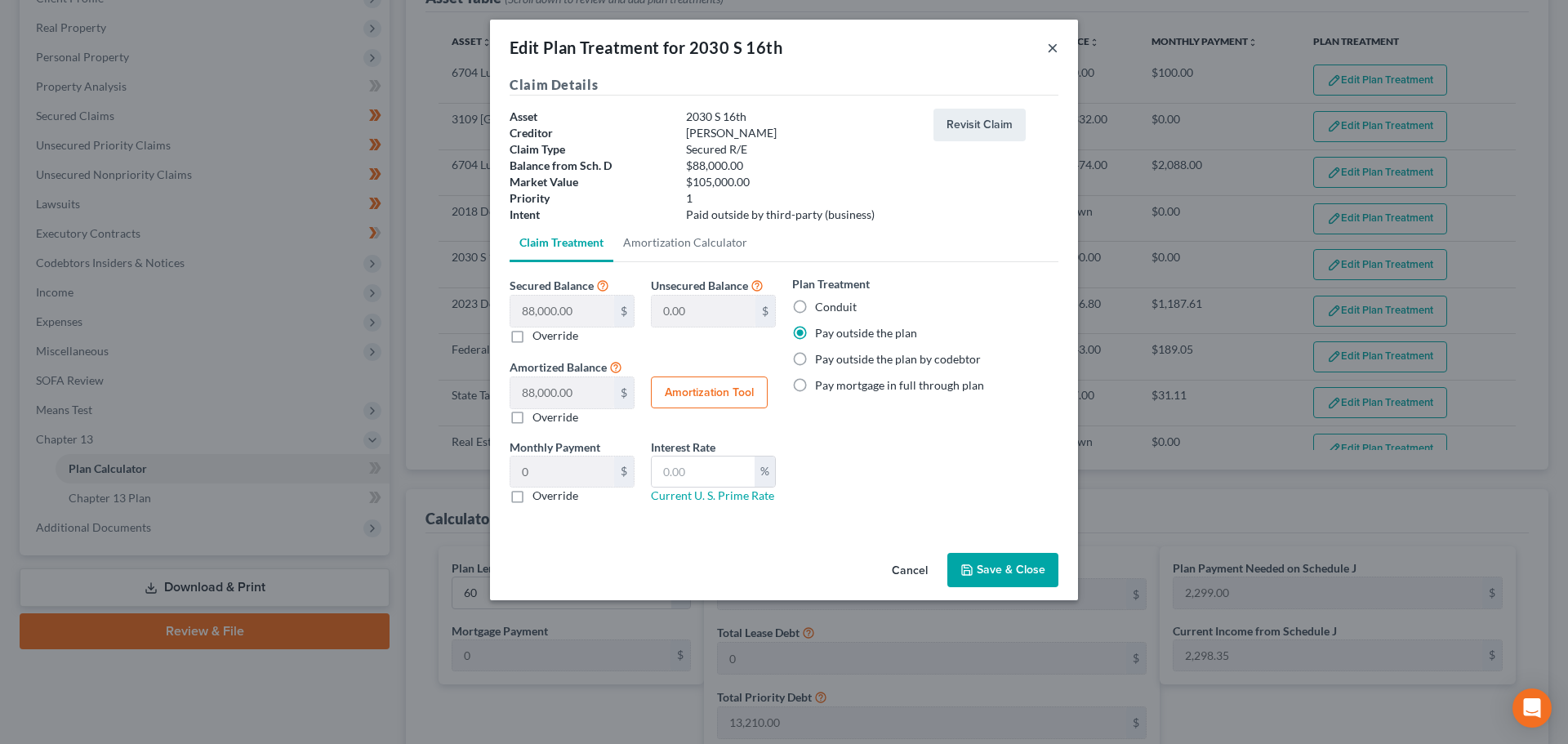
click at [1055, 42] on button "×" at bounding box center [1052, 48] width 11 height 20
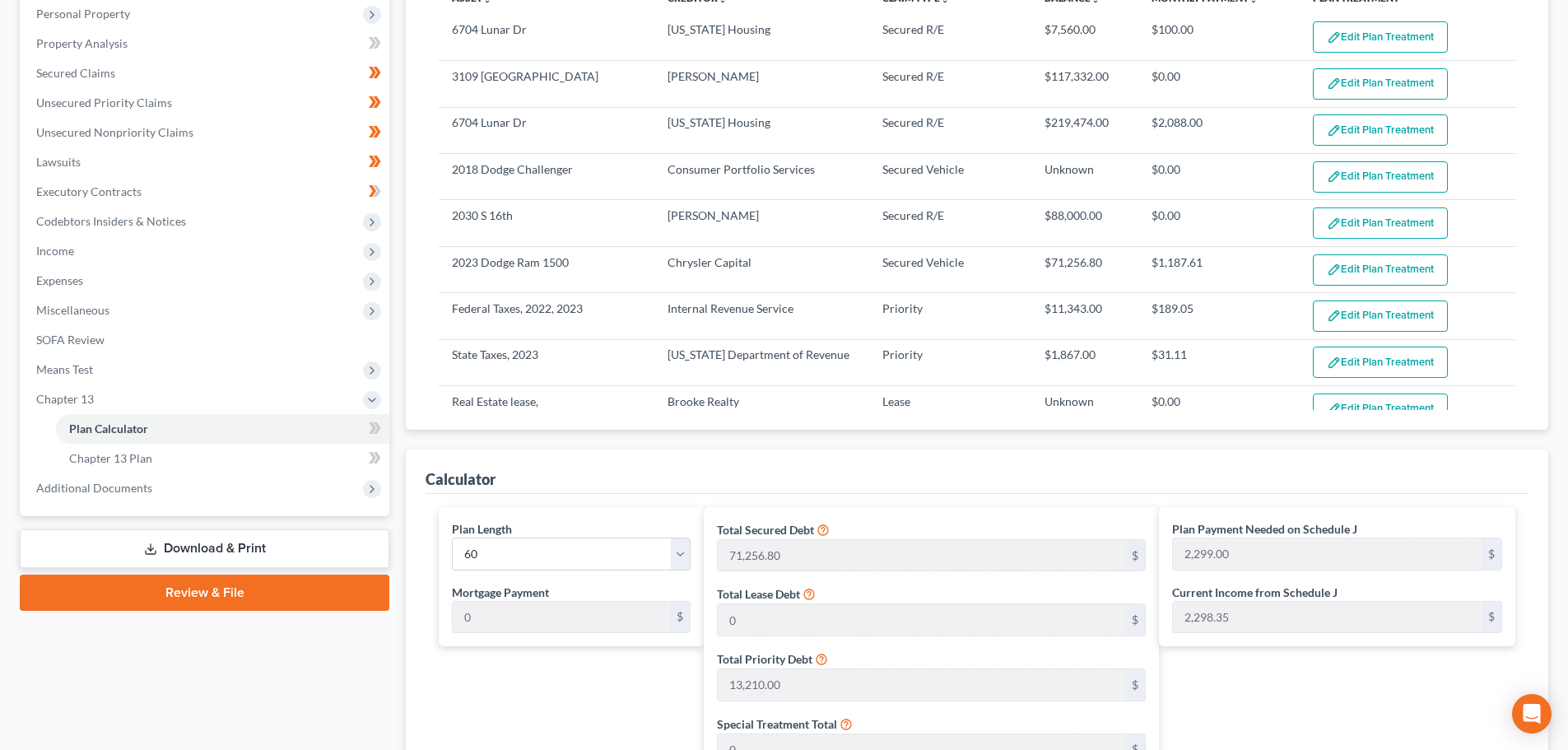
scroll to position [330, 0]
